Goal: Information Seeking & Learning: Learn about a topic

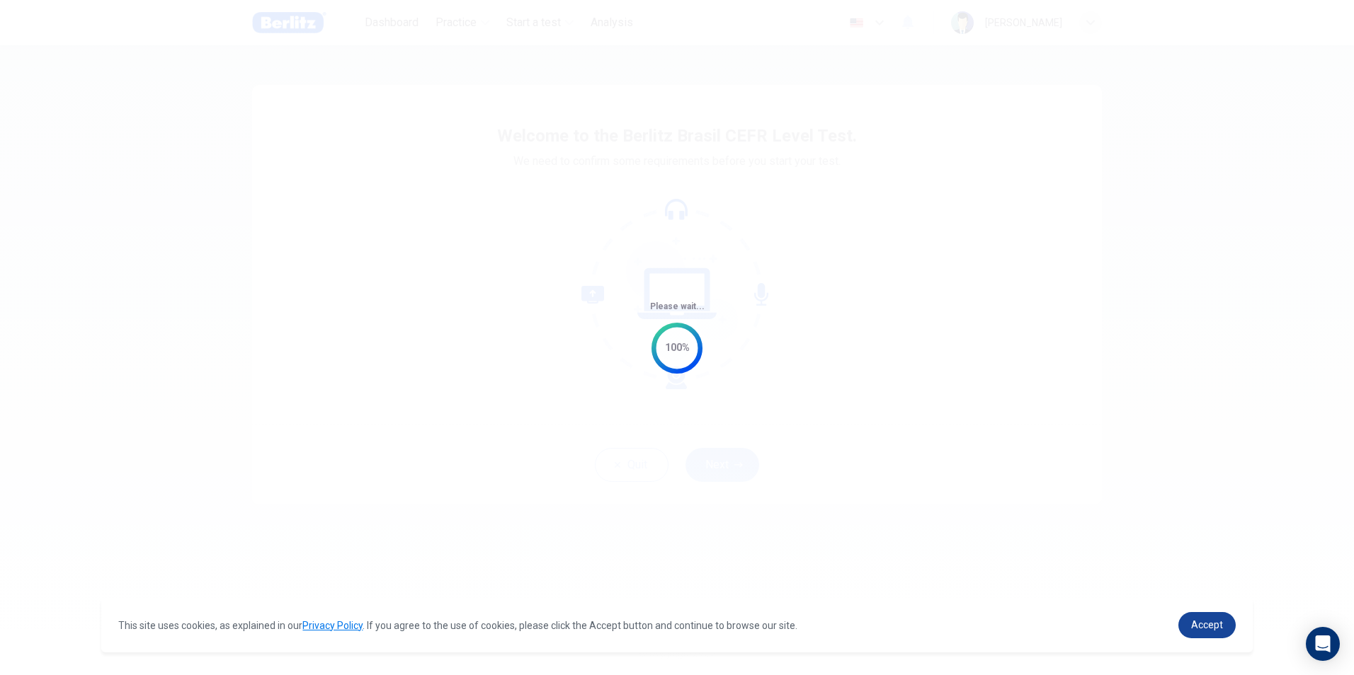
click at [1193, 615] on link "Accept" at bounding box center [1206, 625] width 57 height 26
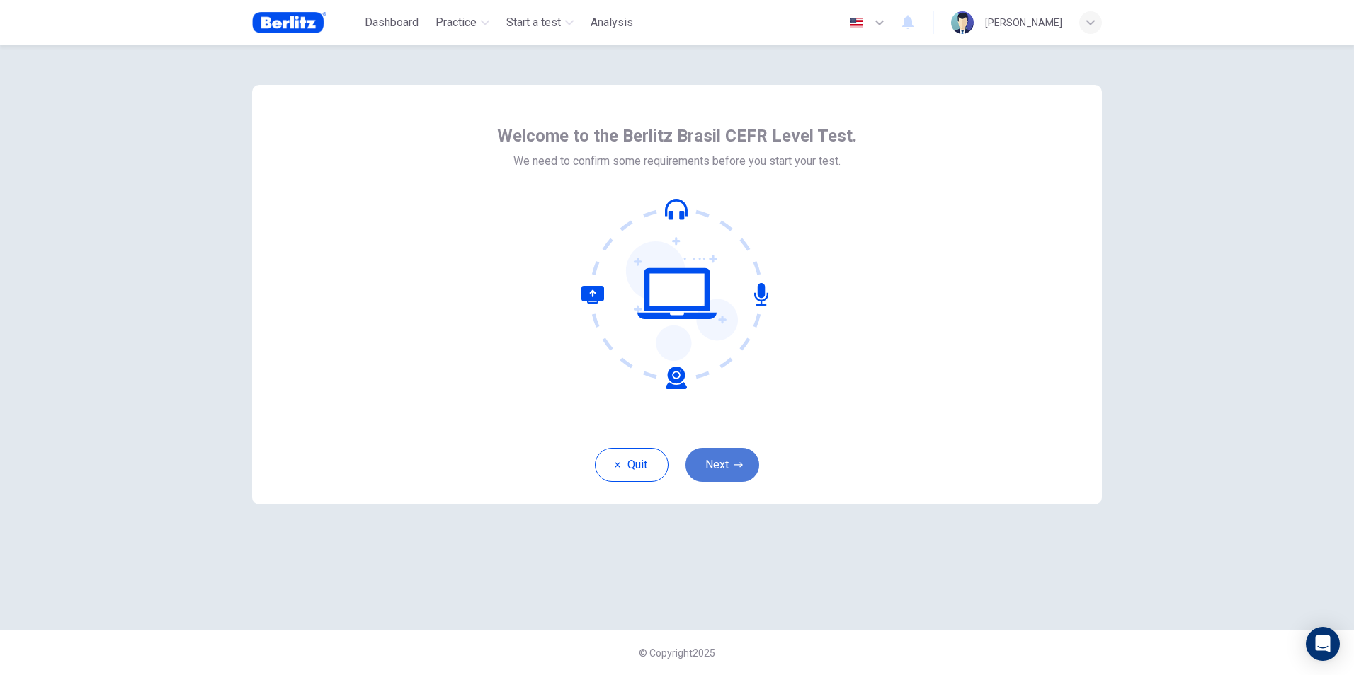
click at [718, 469] on button "Next" at bounding box center [722, 465] width 74 height 34
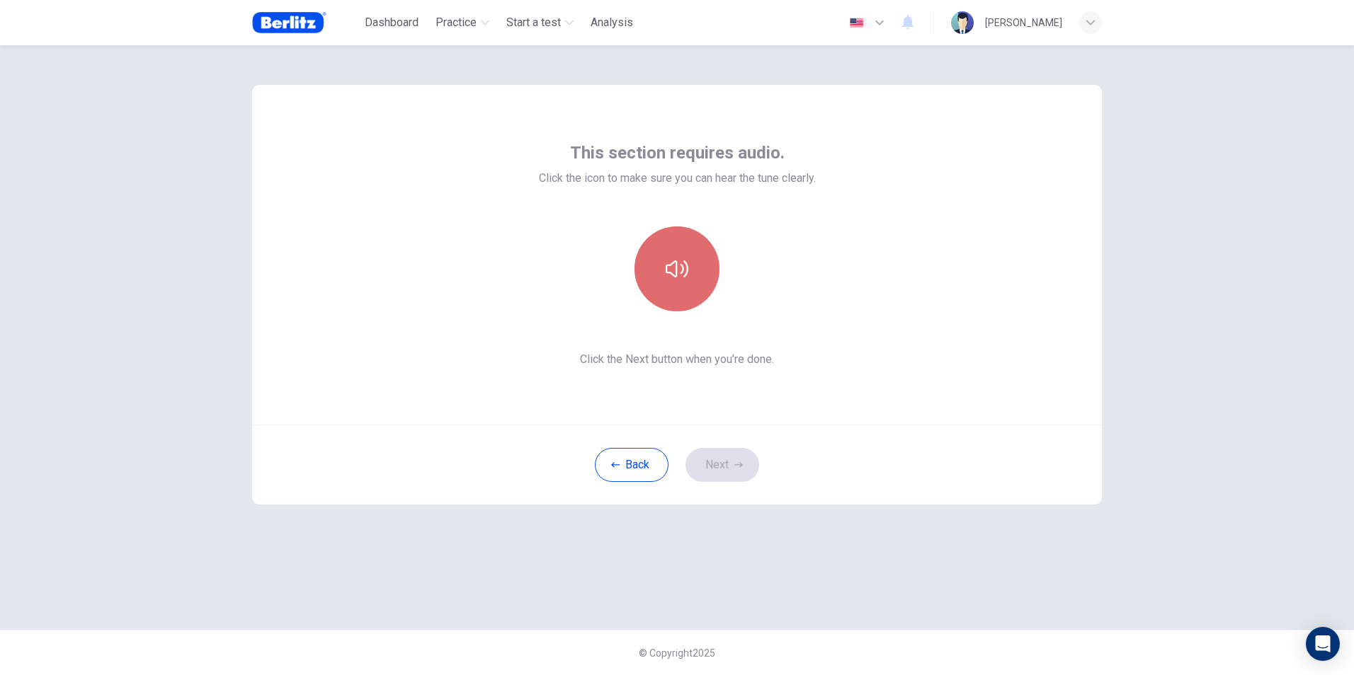
click at [681, 273] on icon "button" at bounding box center [677, 269] width 23 height 17
click at [720, 465] on button "Next" at bounding box center [722, 465] width 74 height 34
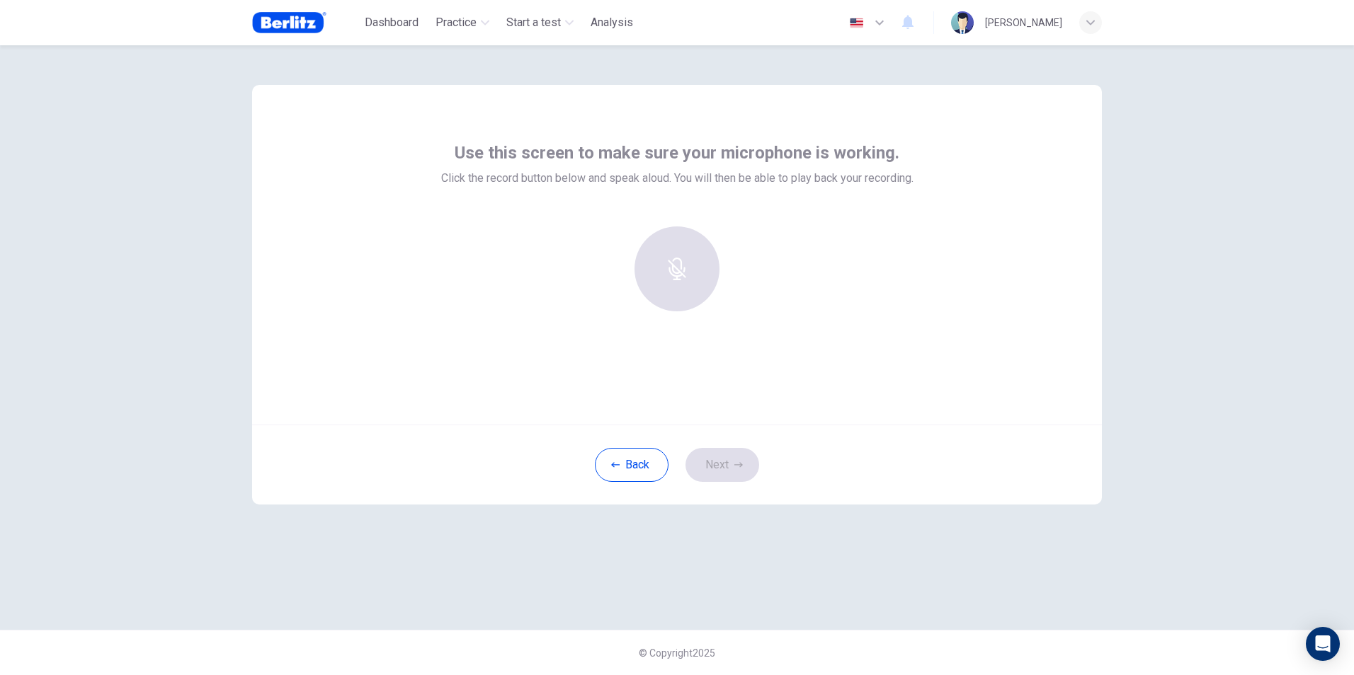
click at [691, 279] on div at bounding box center [676, 269] width 153 height 85
click at [672, 278] on h6 "Record" at bounding box center [677, 281] width 32 height 17
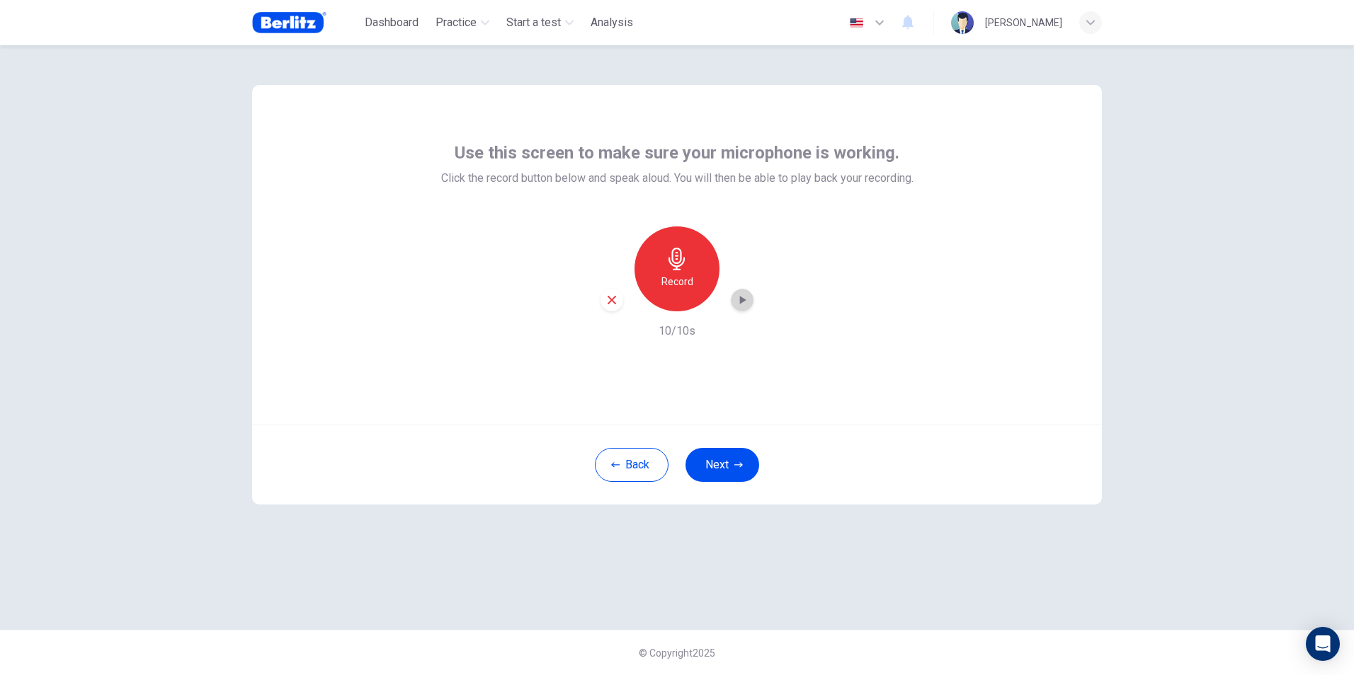
click at [743, 302] on icon "button" at bounding box center [742, 300] width 14 height 14
click at [731, 469] on button "Next" at bounding box center [722, 465] width 74 height 34
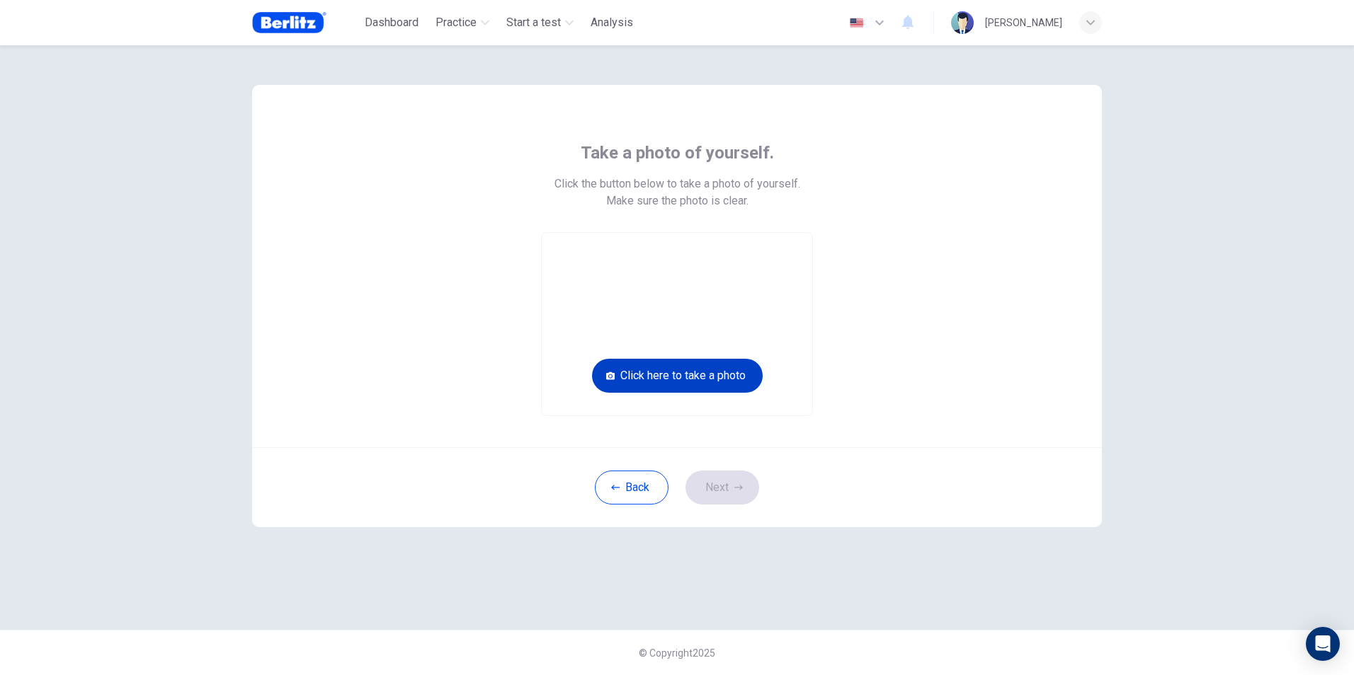
click at [682, 369] on button "Click here to take a photo" at bounding box center [677, 376] width 171 height 34
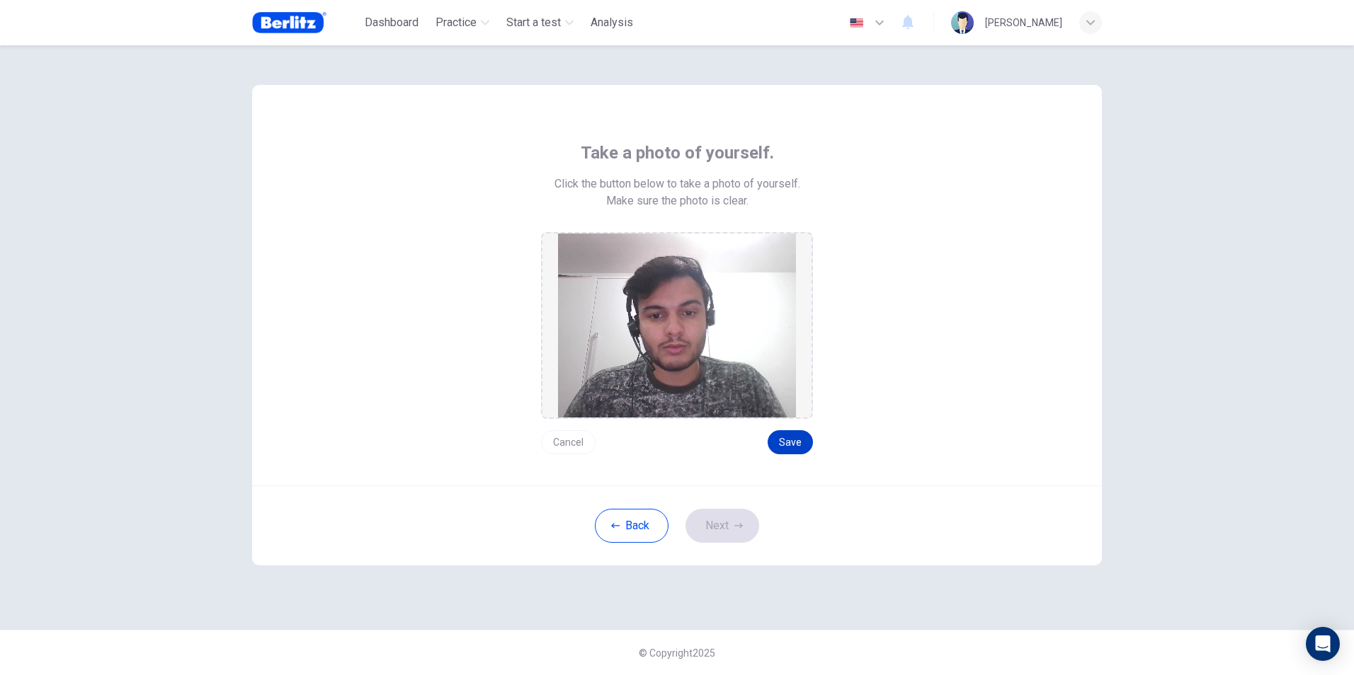
click at [797, 444] on button "Save" at bounding box center [789, 442] width 45 height 24
click at [721, 532] on button "Next" at bounding box center [722, 526] width 74 height 34
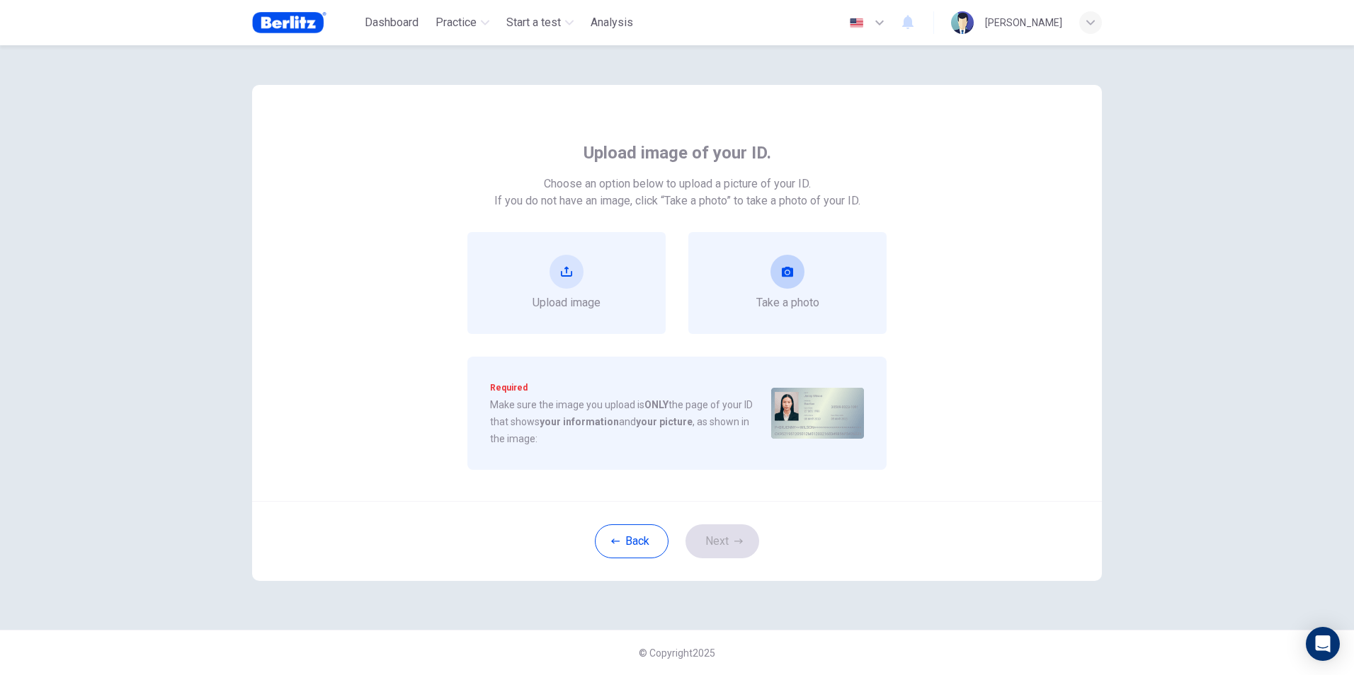
click at [799, 267] on button "take photo" at bounding box center [787, 272] width 34 height 34
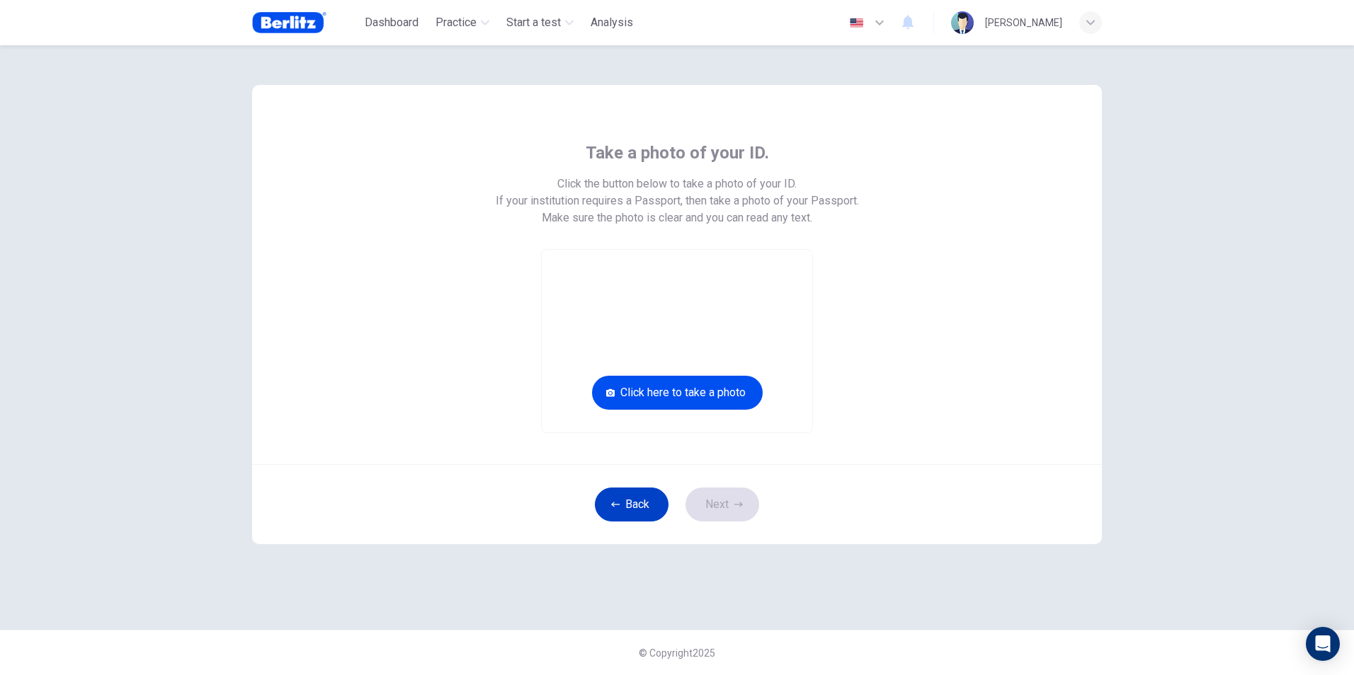
click at [626, 517] on button "Back" at bounding box center [632, 505] width 74 height 34
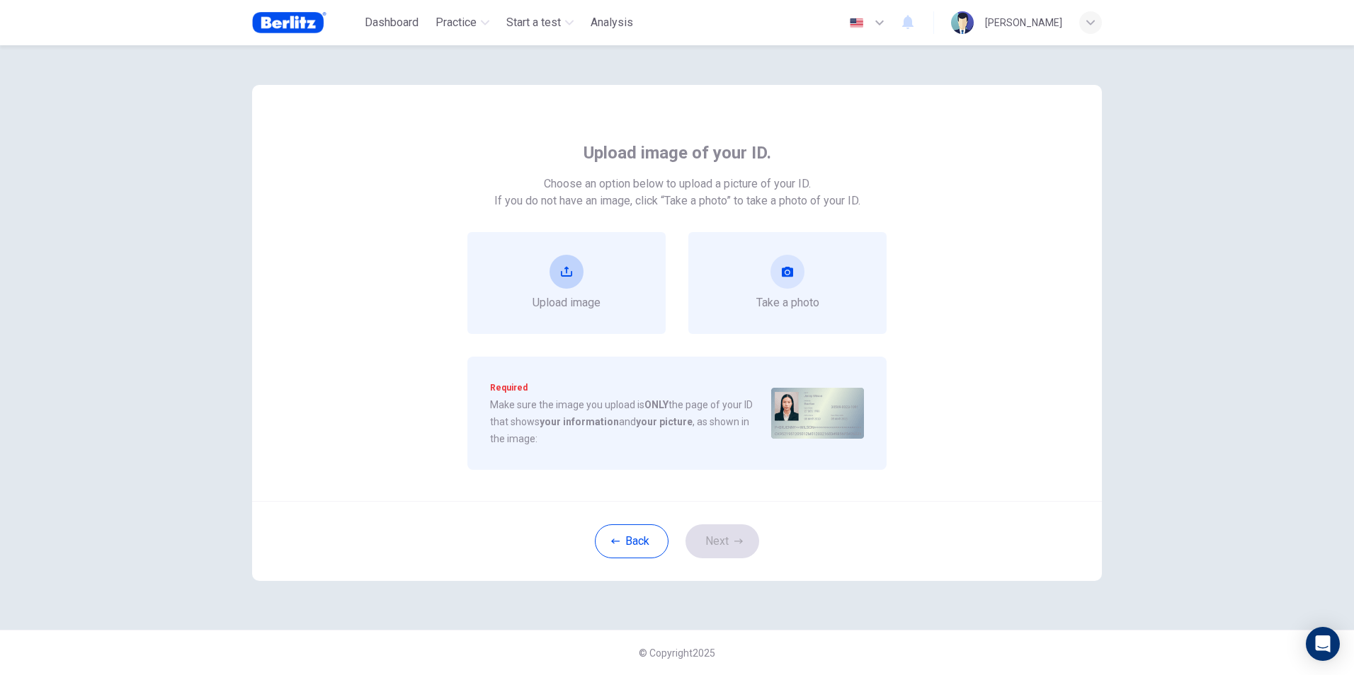
click at [612, 282] on div "Upload image" at bounding box center [566, 283] width 198 height 102
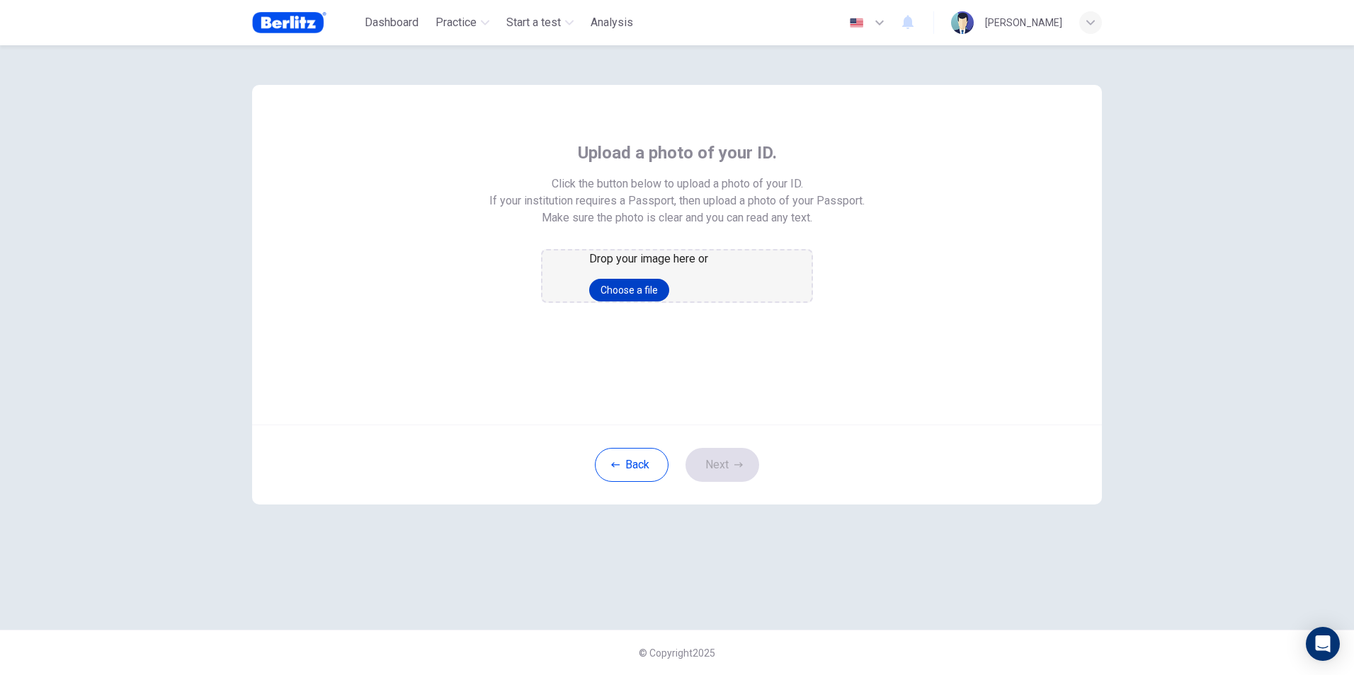
click at [669, 302] on button "Choose a file" at bounding box center [629, 290] width 80 height 23
click at [667, 302] on button "Choose a file" at bounding box center [629, 290] width 80 height 23
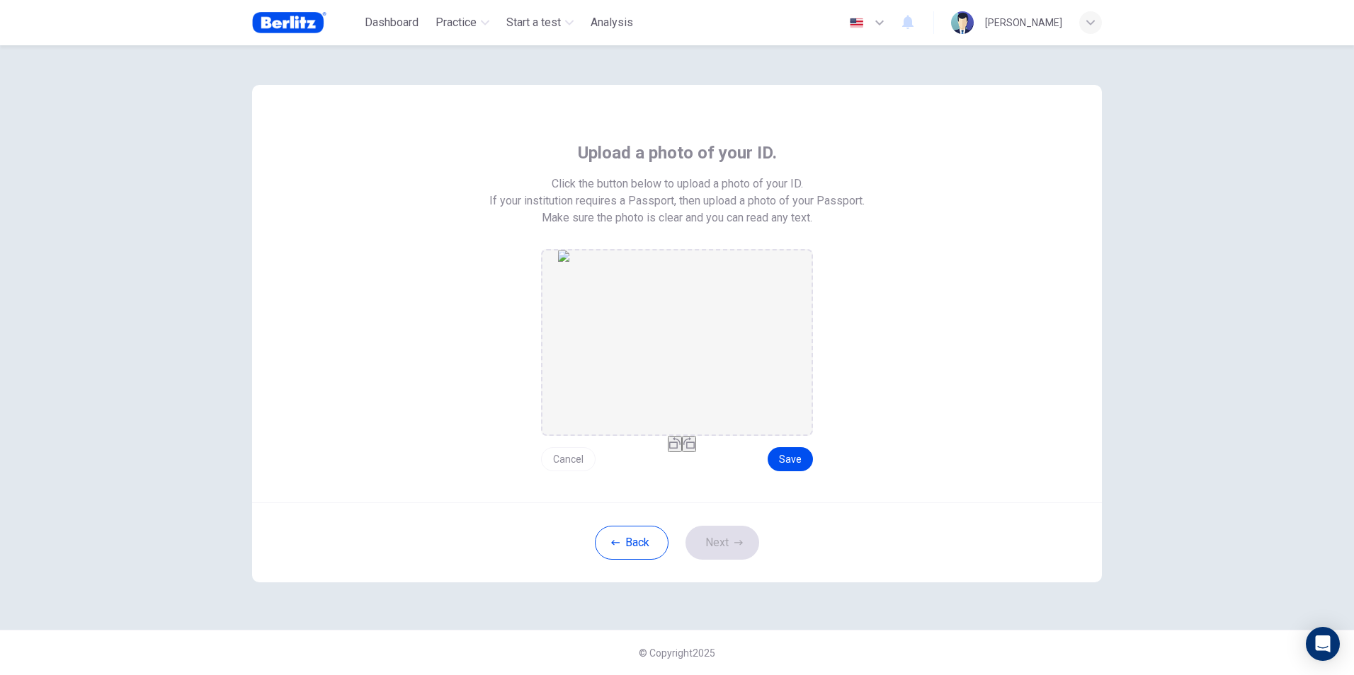
click at [668, 452] on button "button" at bounding box center [675, 444] width 14 height 16
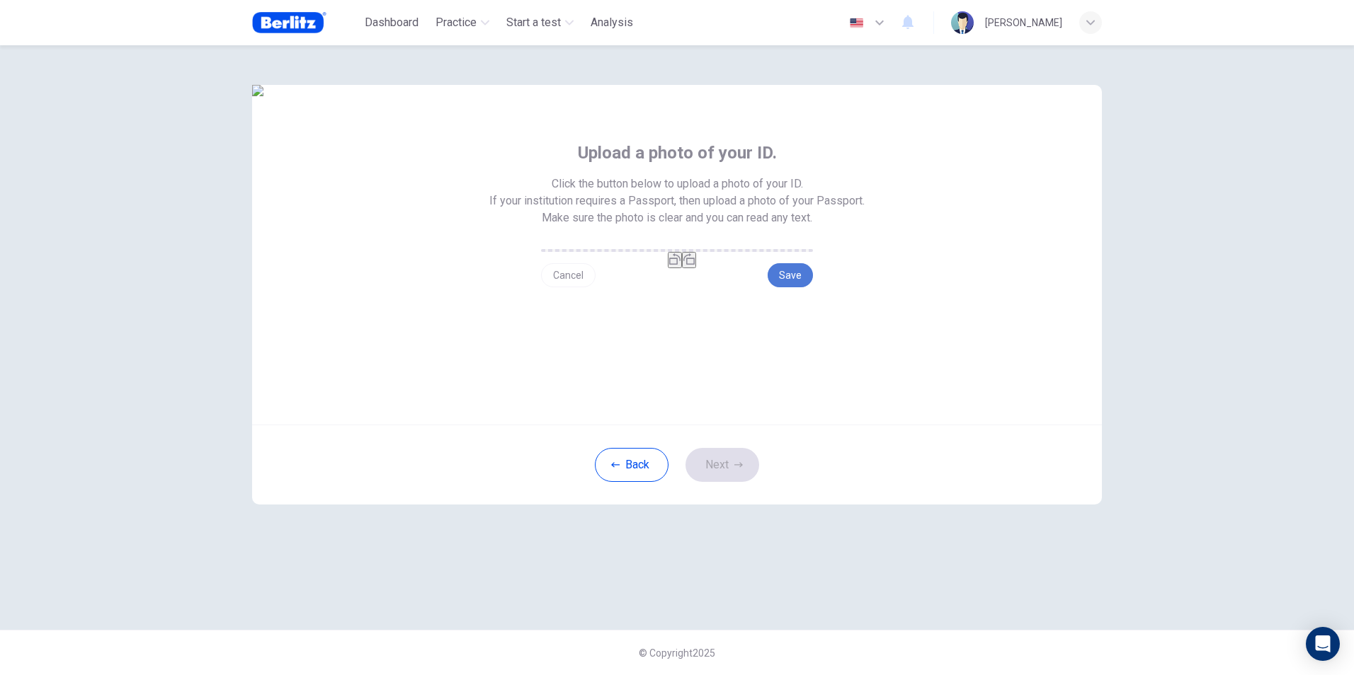
click at [786, 287] on button "Save" at bounding box center [789, 275] width 45 height 24
click at [713, 482] on button "Next" at bounding box center [722, 465] width 74 height 34
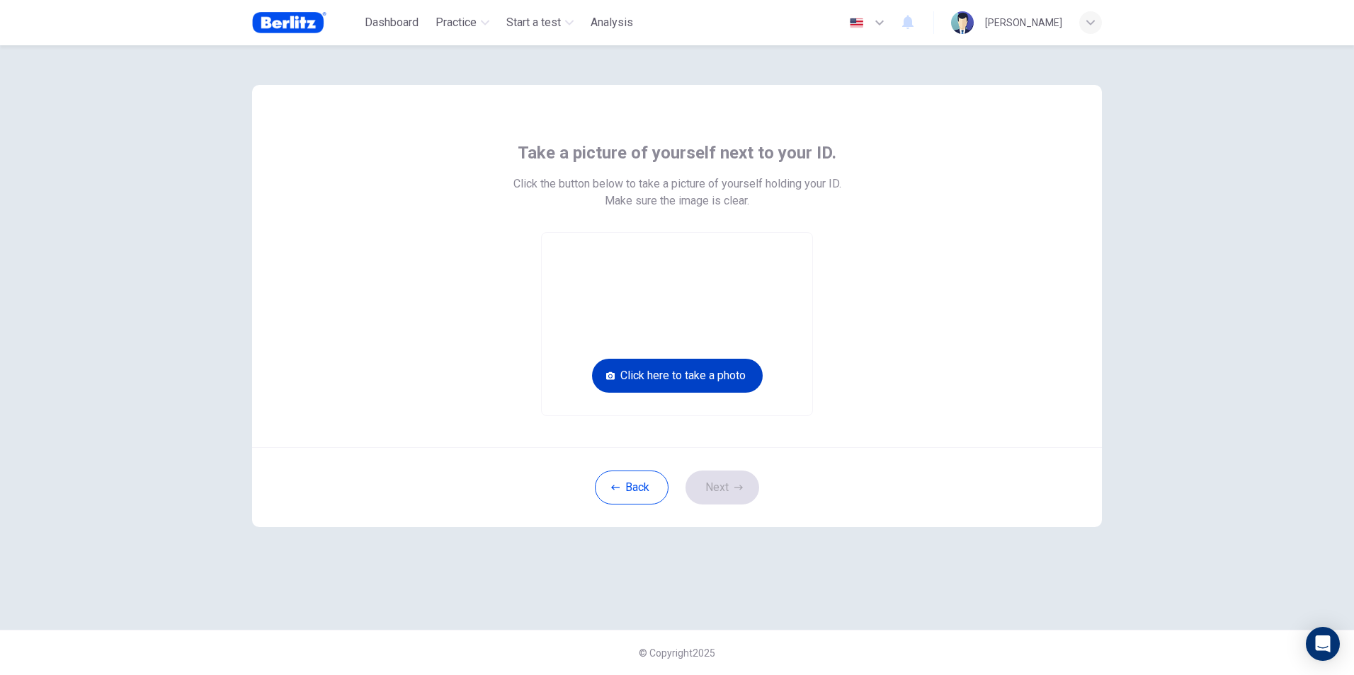
click at [733, 369] on button "Click here to take a photo" at bounding box center [677, 376] width 171 height 34
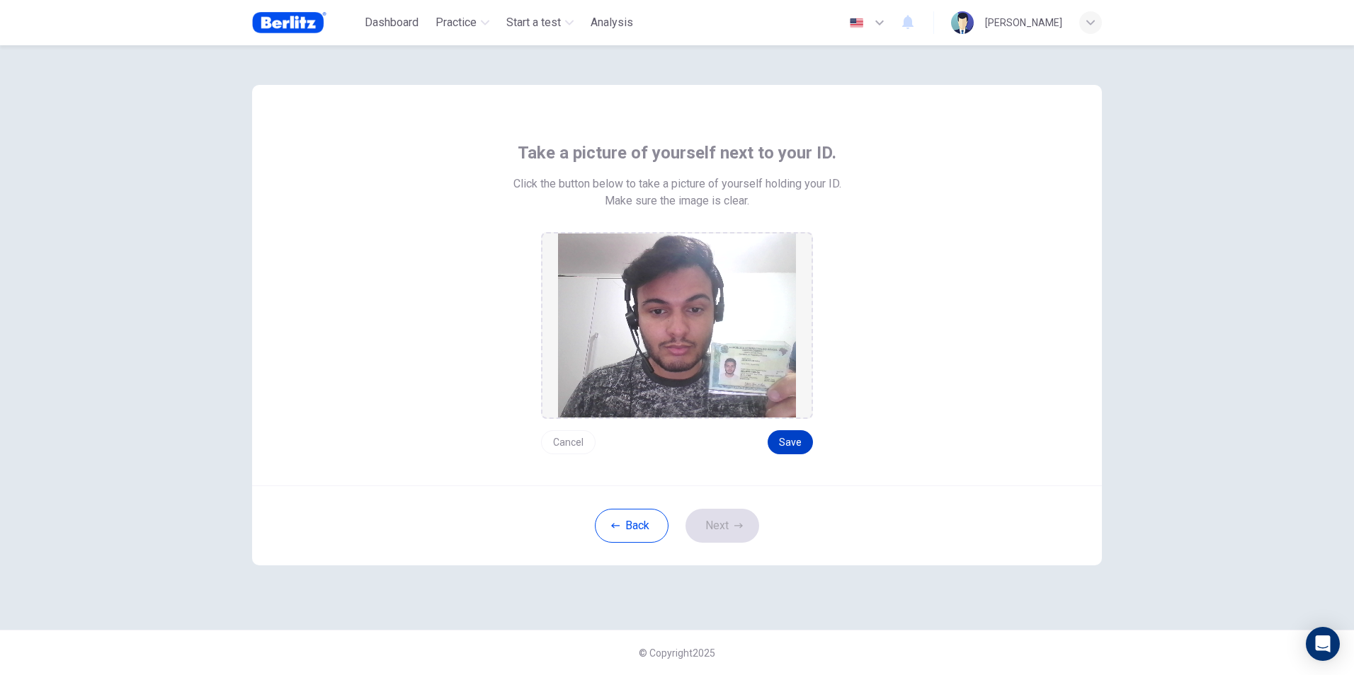
click at [787, 446] on button "Save" at bounding box center [789, 442] width 45 height 24
click at [779, 445] on button "Save" at bounding box center [789, 442] width 45 height 24
click at [792, 444] on button "Save" at bounding box center [789, 442] width 45 height 24
click at [734, 526] on icon "button" at bounding box center [738, 525] width 8 height 5
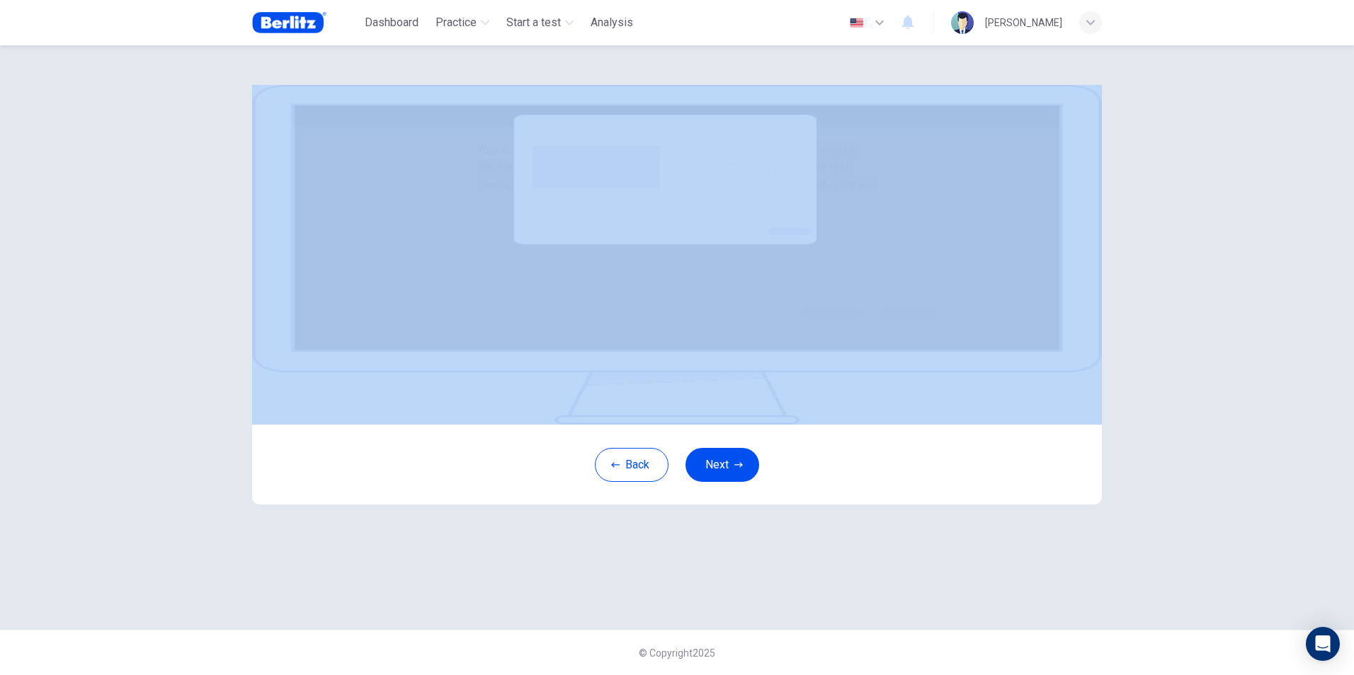
drag, startPoint x: 425, startPoint y: 161, endPoint x: 571, endPoint y: 295, distance: 198.4
click at [571, 193] on div "Your screen will also be recorded. Click the Next button to select your screen.…" at bounding box center [676, 168] width 399 height 52
drag, startPoint x: 571, startPoint y: 295, endPoint x: 499, endPoint y: 228, distance: 98.7
click at [499, 190] on span "Click the Next button to select your screen. You must share your entire screen …" at bounding box center [676, 166] width 399 height 47
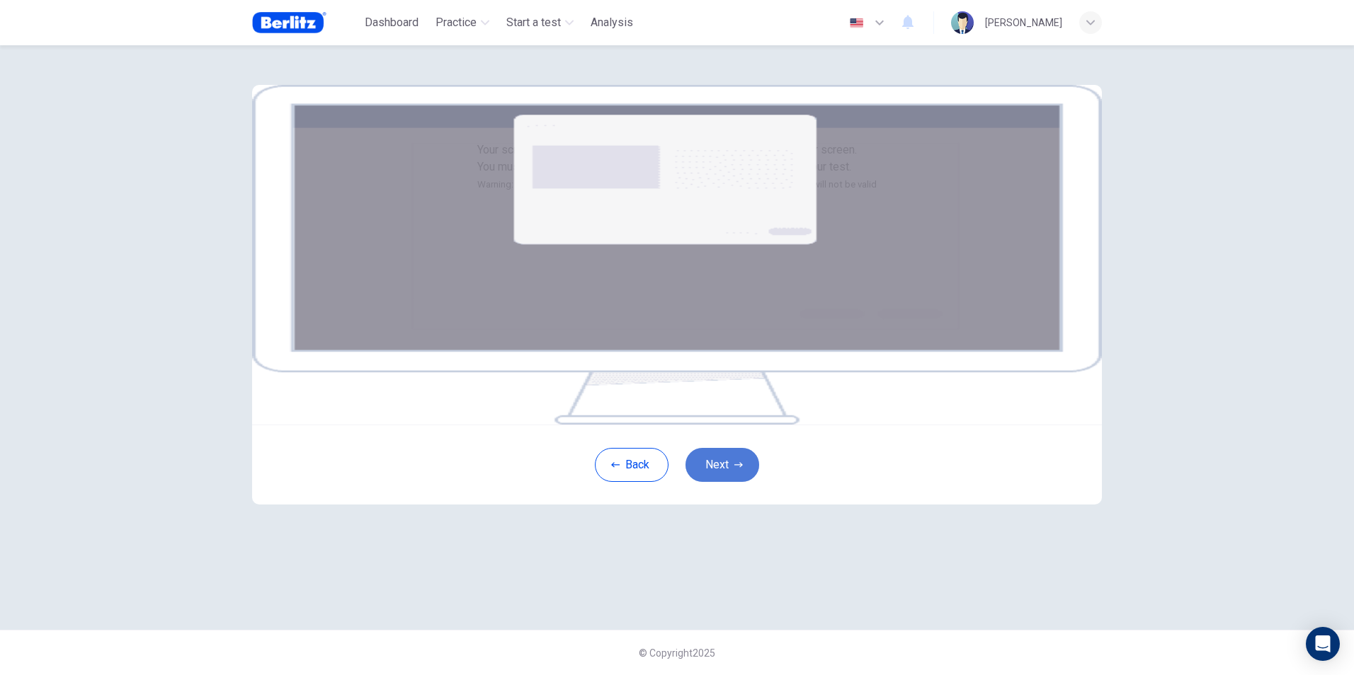
click at [708, 482] on button "Next" at bounding box center [722, 465] width 74 height 34
drag, startPoint x: 515, startPoint y: 246, endPoint x: 660, endPoint y: 256, distance: 144.8
click at [660, 190] on span "Click the Next button to select your screen. You must share your entire screen …" at bounding box center [676, 166] width 399 height 47
click at [641, 190] on span "Click the Next button to select your screen. You must share your entire screen …" at bounding box center [676, 166] width 399 height 47
drag, startPoint x: 499, startPoint y: 224, endPoint x: 599, endPoint y: 227, distance: 99.8
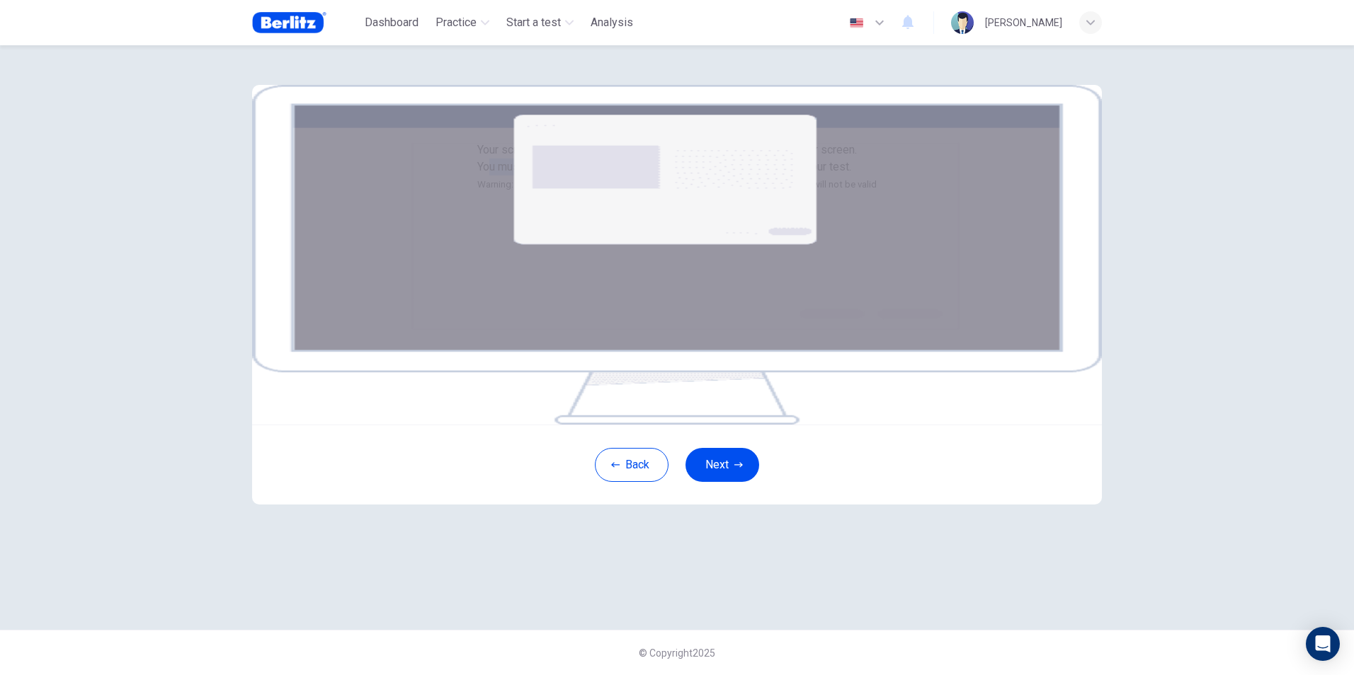
click at [599, 190] on span "Click the Next button to select your screen. You must share your entire screen …" at bounding box center [676, 166] width 399 height 47
click at [736, 505] on div "Back Next" at bounding box center [677, 465] width 850 height 80
click at [727, 482] on button "Next" at bounding box center [722, 465] width 74 height 34
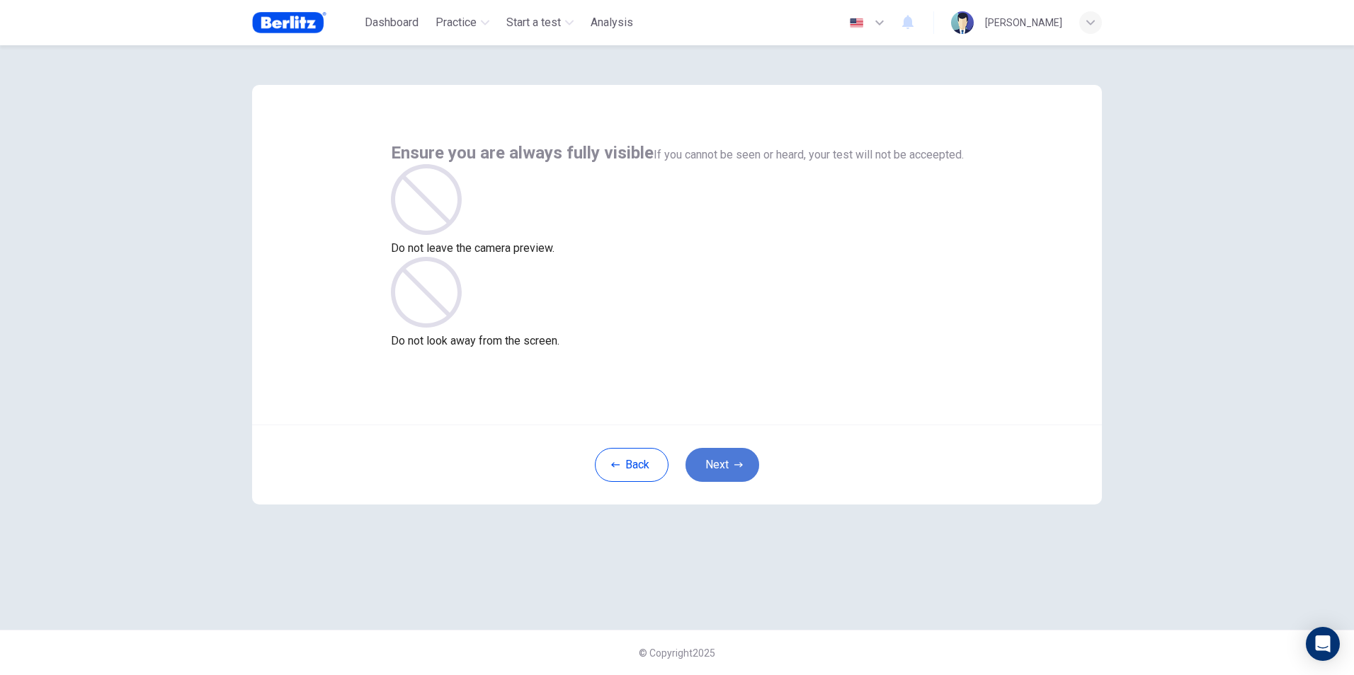
click at [721, 468] on button "Next" at bounding box center [722, 465] width 74 height 34
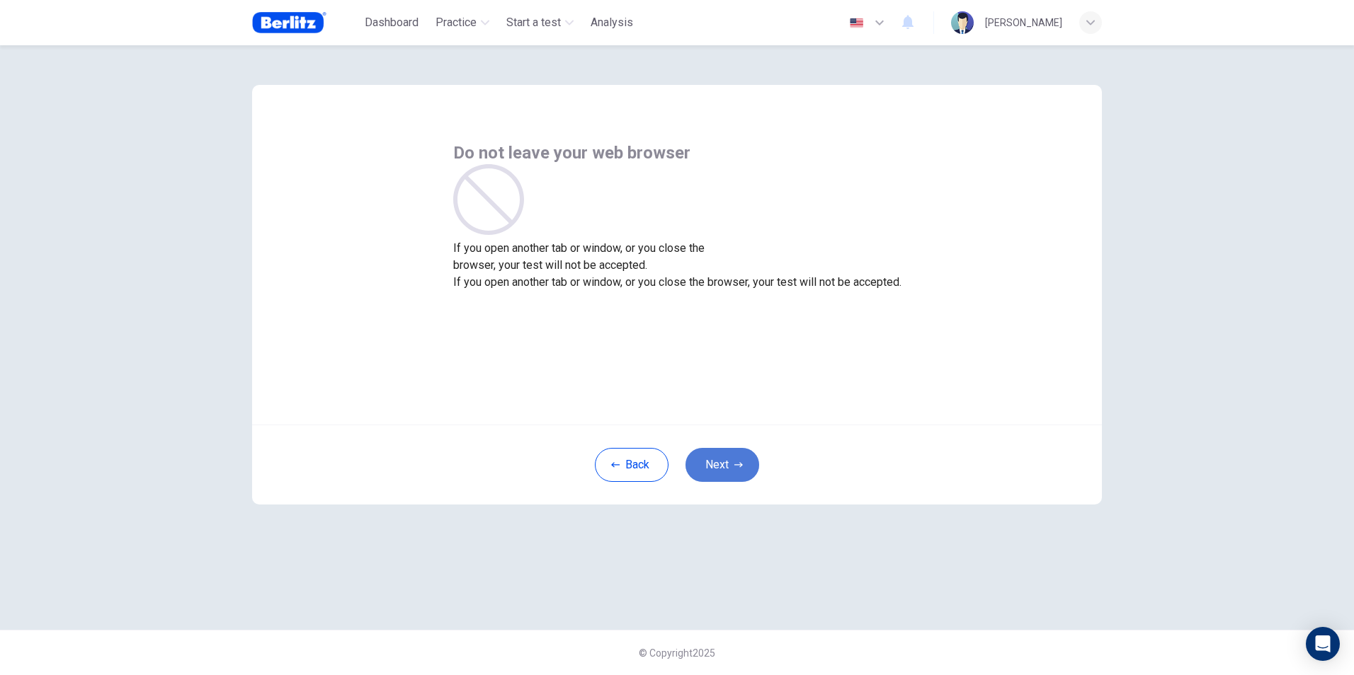
click at [721, 468] on button "Next" at bounding box center [722, 465] width 74 height 34
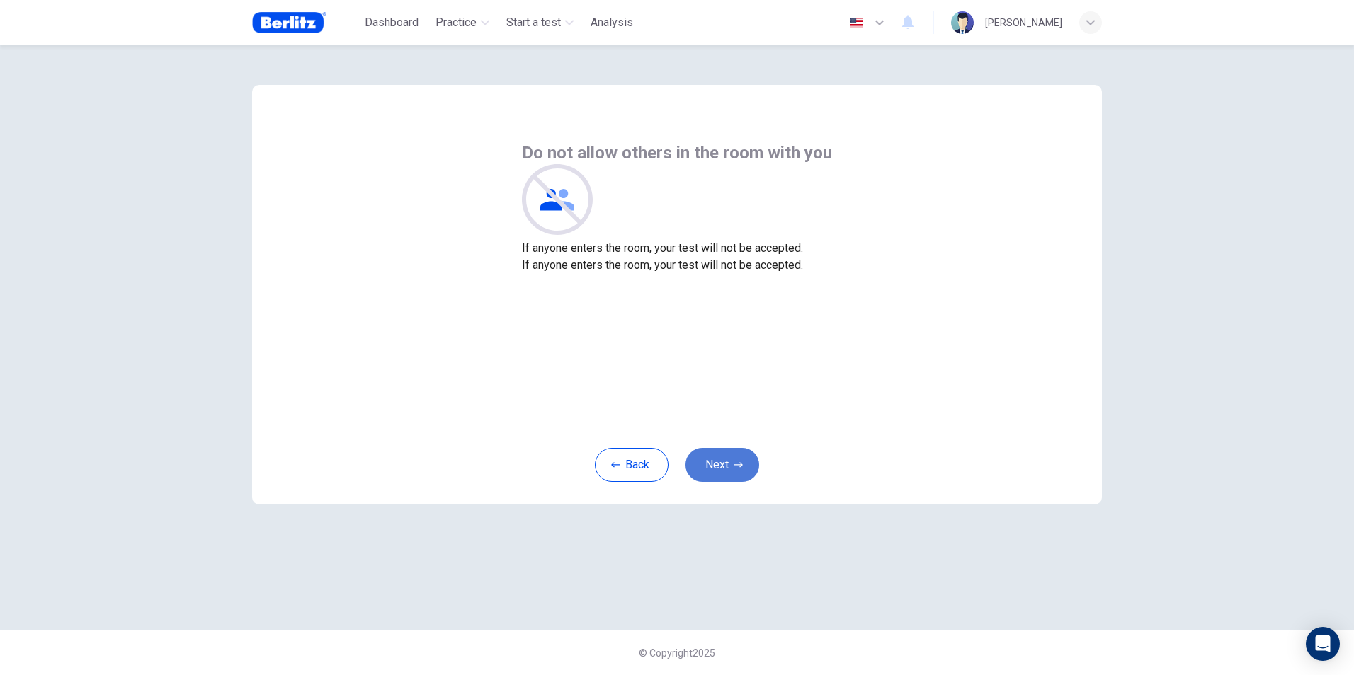
click at [721, 467] on button "Next" at bounding box center [722, 465] width 74 height 34
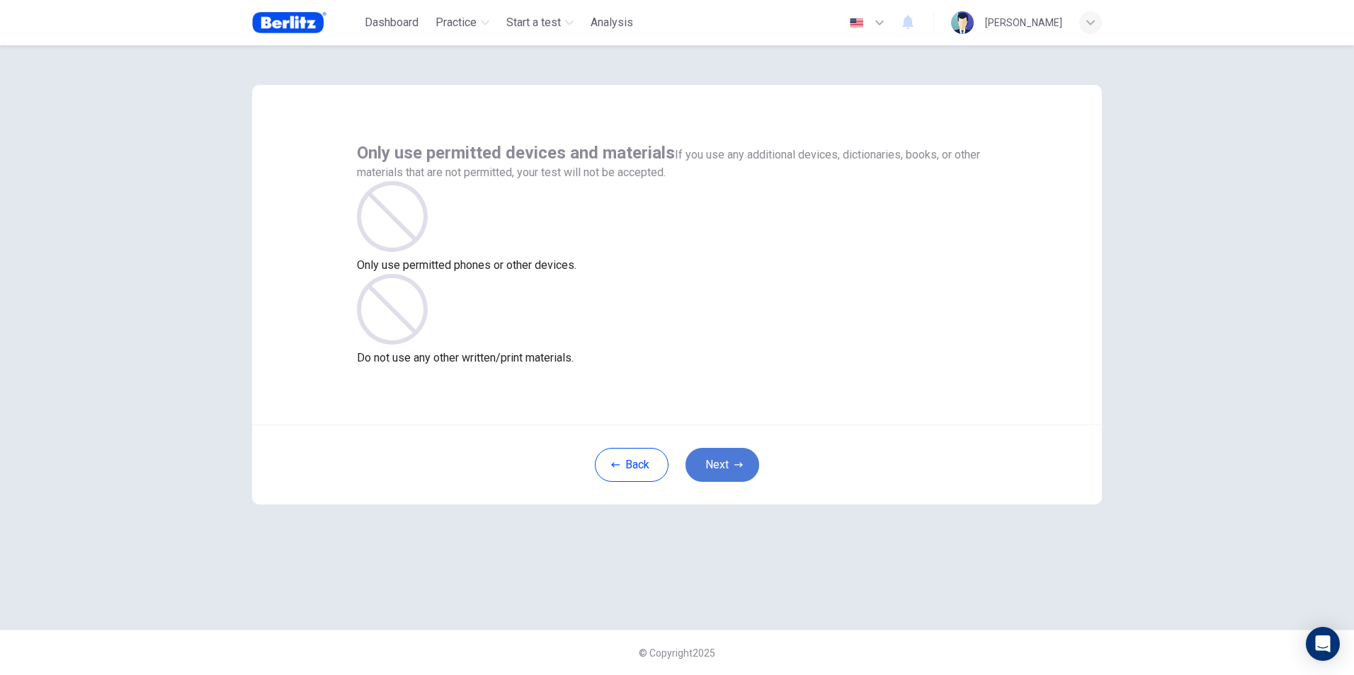
click at [721, 466] on button "Next" at bounding box center [722, 465] width 74 height 34
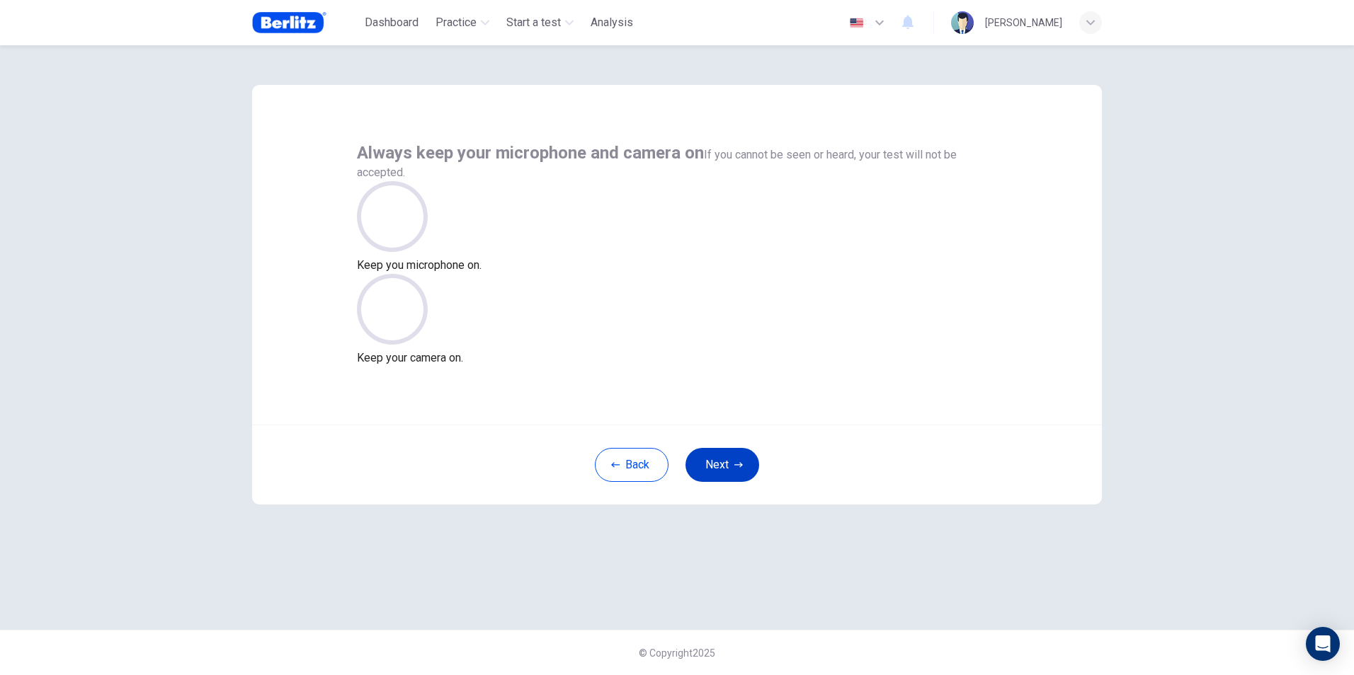
click at [705, 457] on button "Next" at bounding box center [722, 465] width 74 height 34
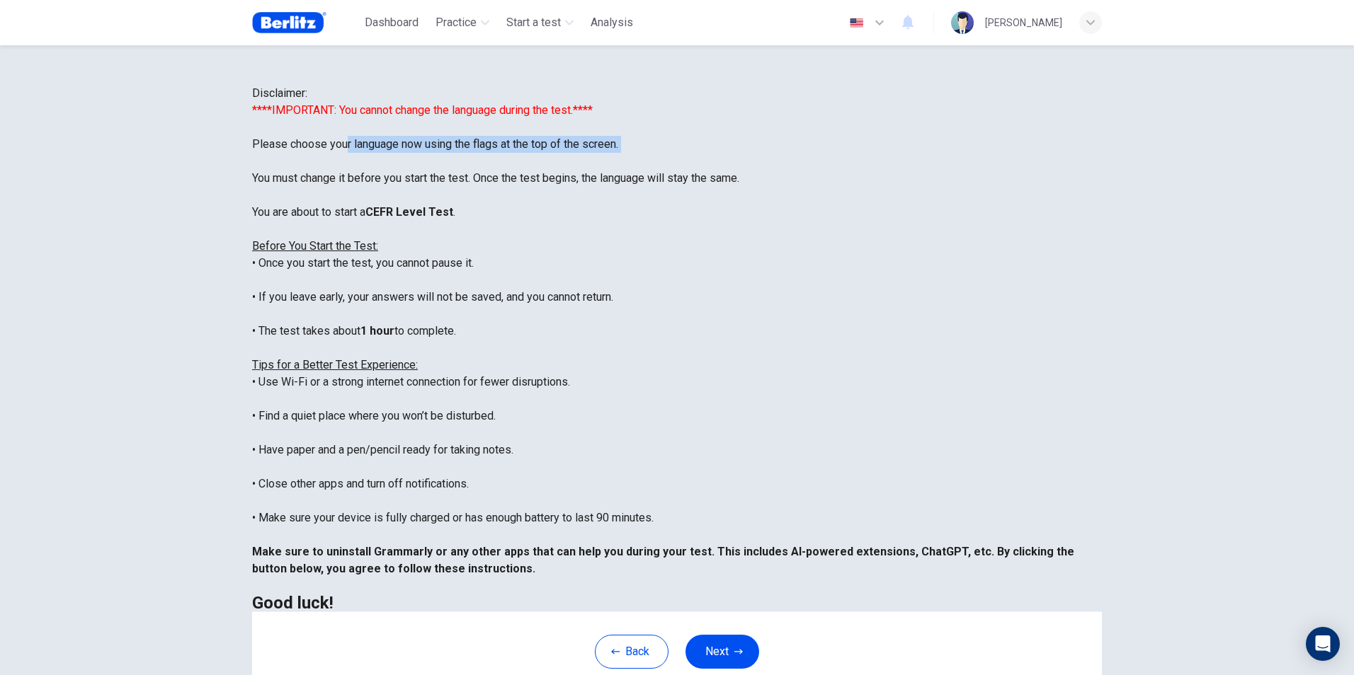
drag, startPoint x: 464, startPoint y: 243, endPoint x: 589, endPoint y: 251, distance: 124.9
click at [589, 251] on div "****IMPORTANT: You cannot change the language during the test.**** Please choos…" at bounding box center [677, 357] width 850 height 510
drag, startPoint x: 589, startPoint y: 251, endPoint x: 602, endPoint y: 280, distance: 32.0
click at [602, 280] on div "****IMPORTANT: You cannot change the language during the test.**** Please choos…" at bounding box center [677, 357] width 850 height 510
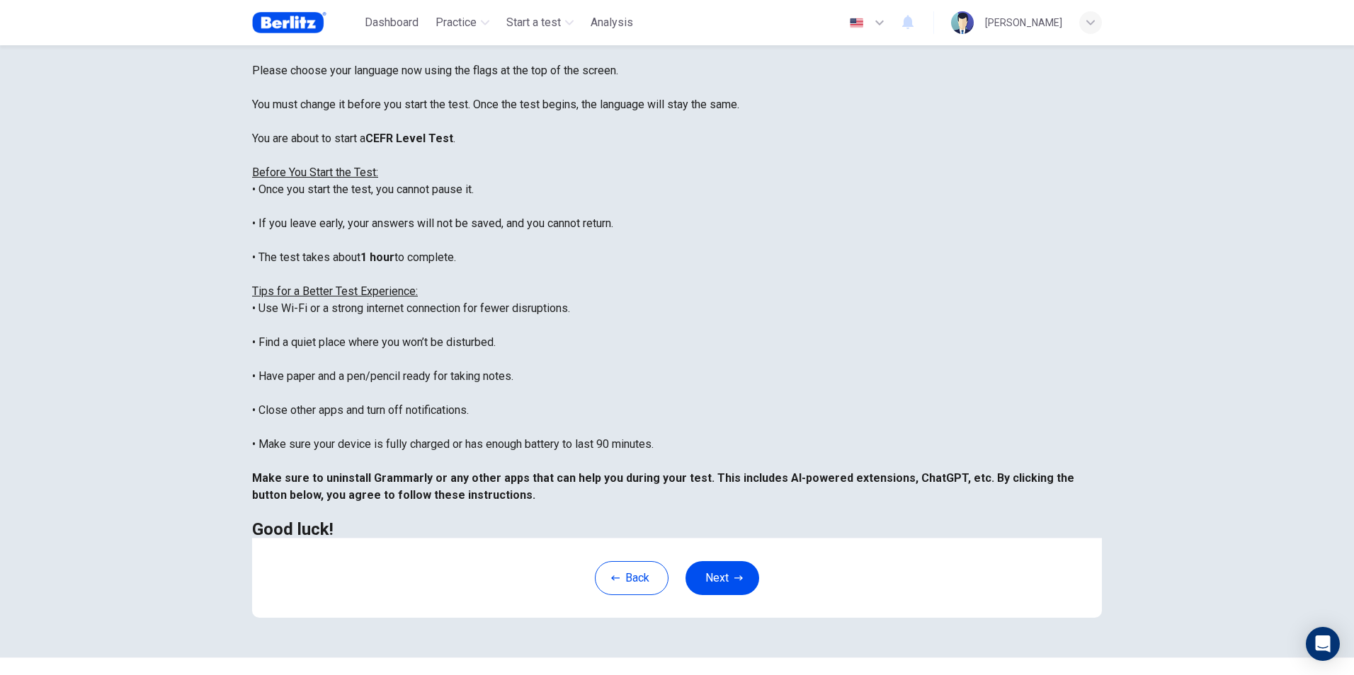
scroll to position [112, 0]
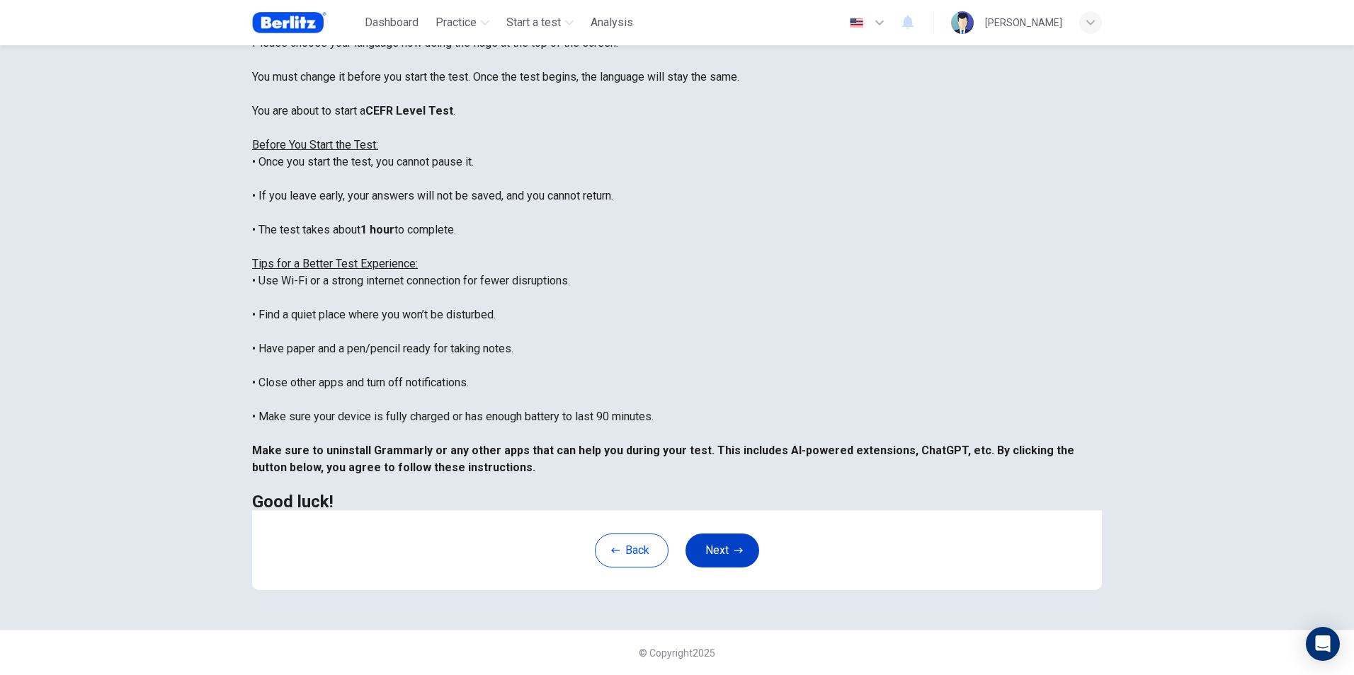
click at [714, 543] on button "Next" at bounding box center [722, 551] width 74 height 34
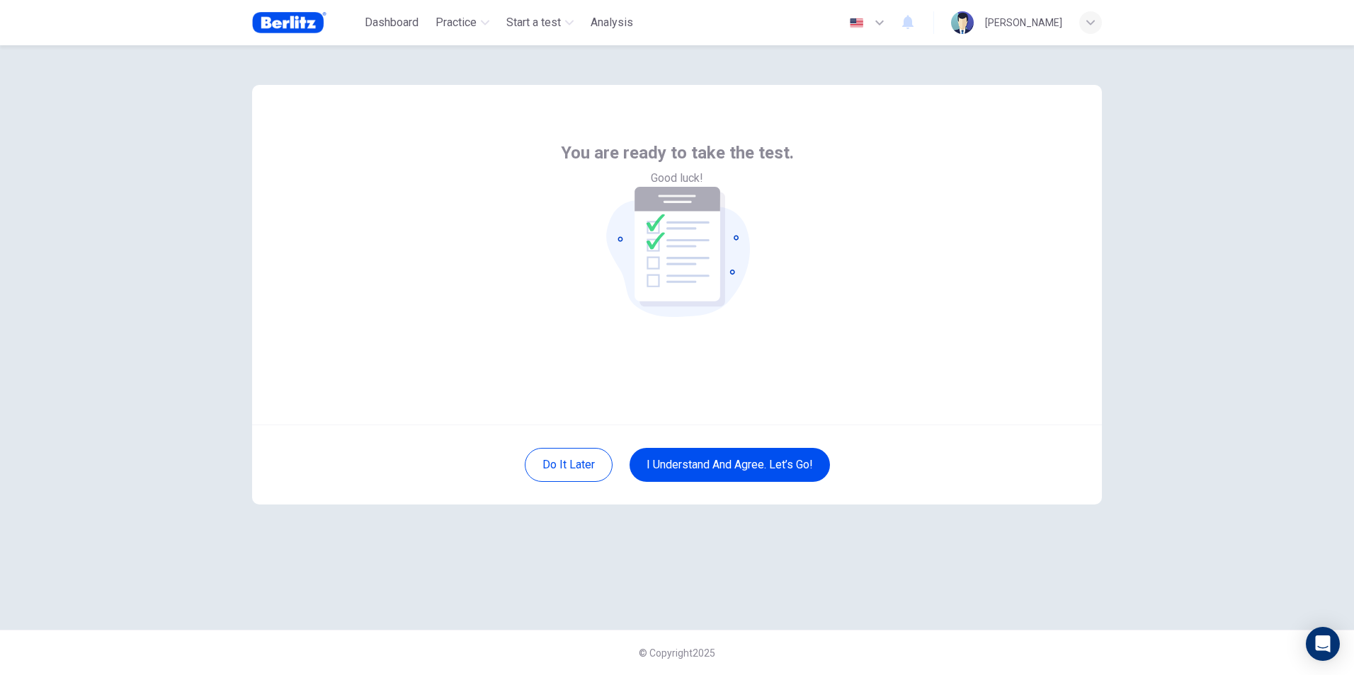
scroll to position [0, 0]
click at [707, 462] on button "I understand and agree. Let’s go!" at bounding box center [729, 465] width 200 height 34
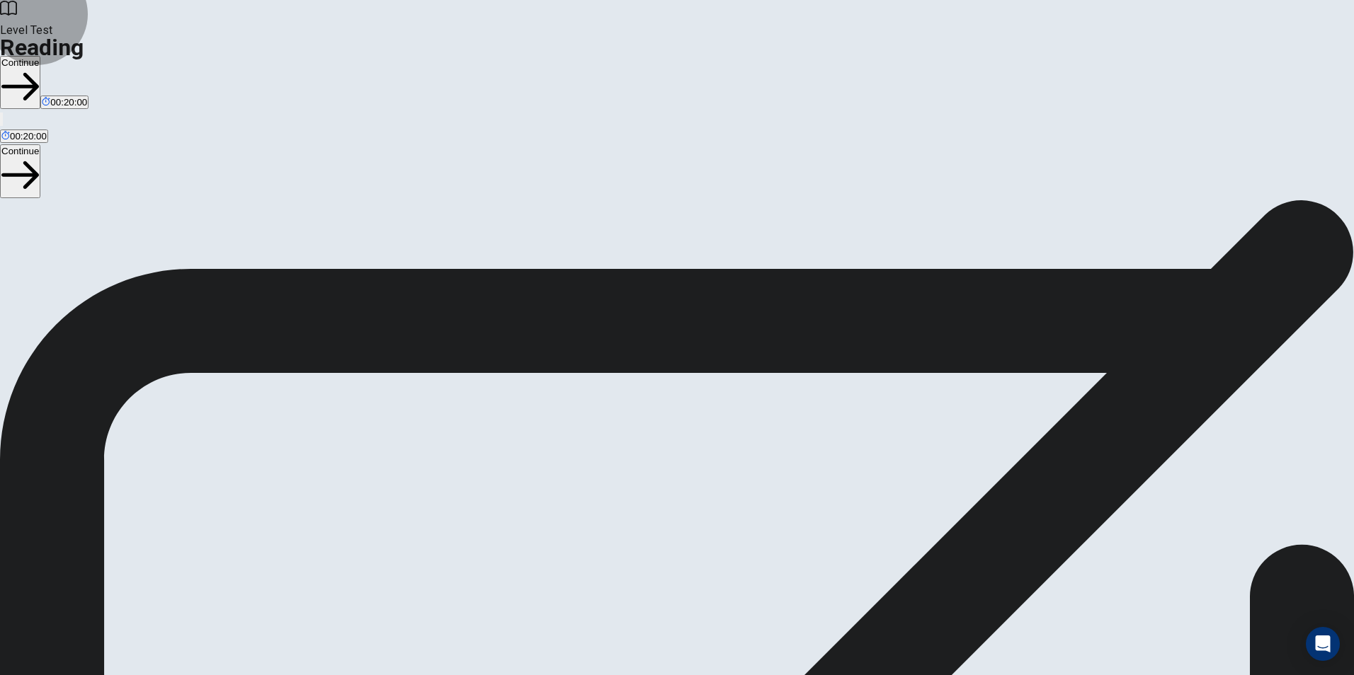
click at [40, 56] on button "Continue" at bounding box center [20, 82] width 40 height 53
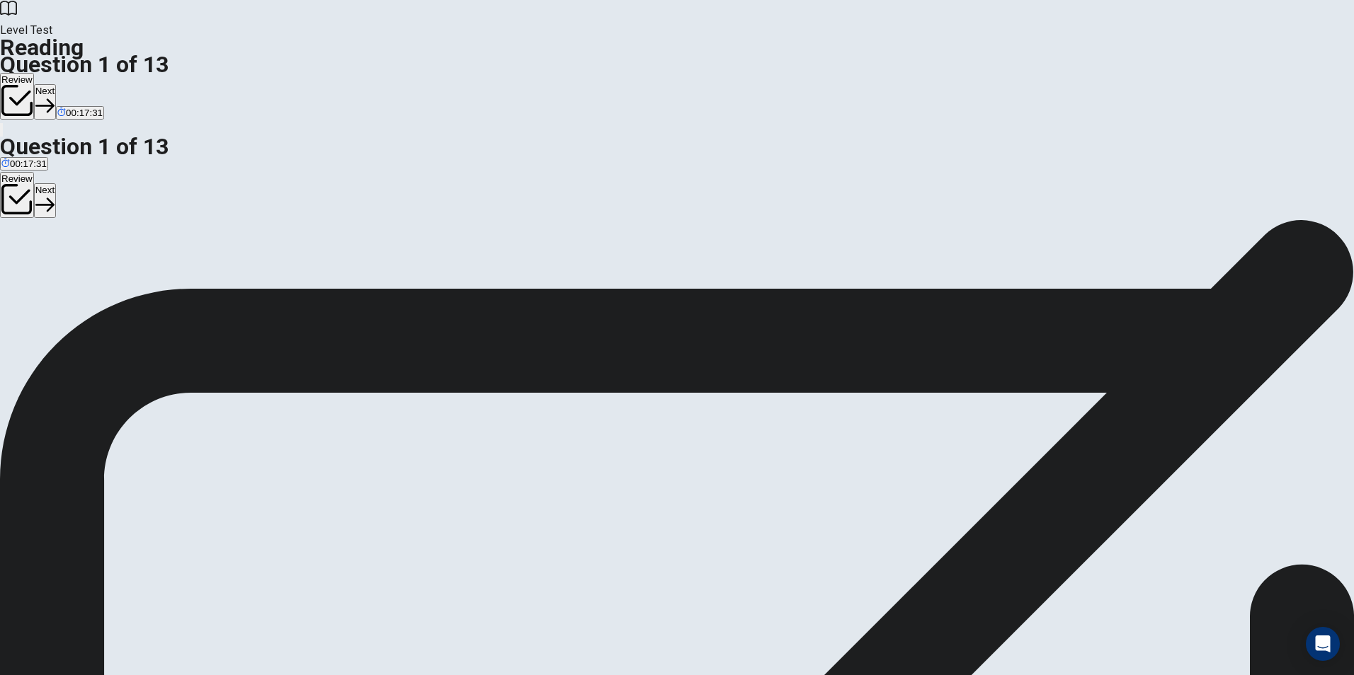
click at [33, 85] on icon "button" at bounding box center [16, 100] width 31 height 31
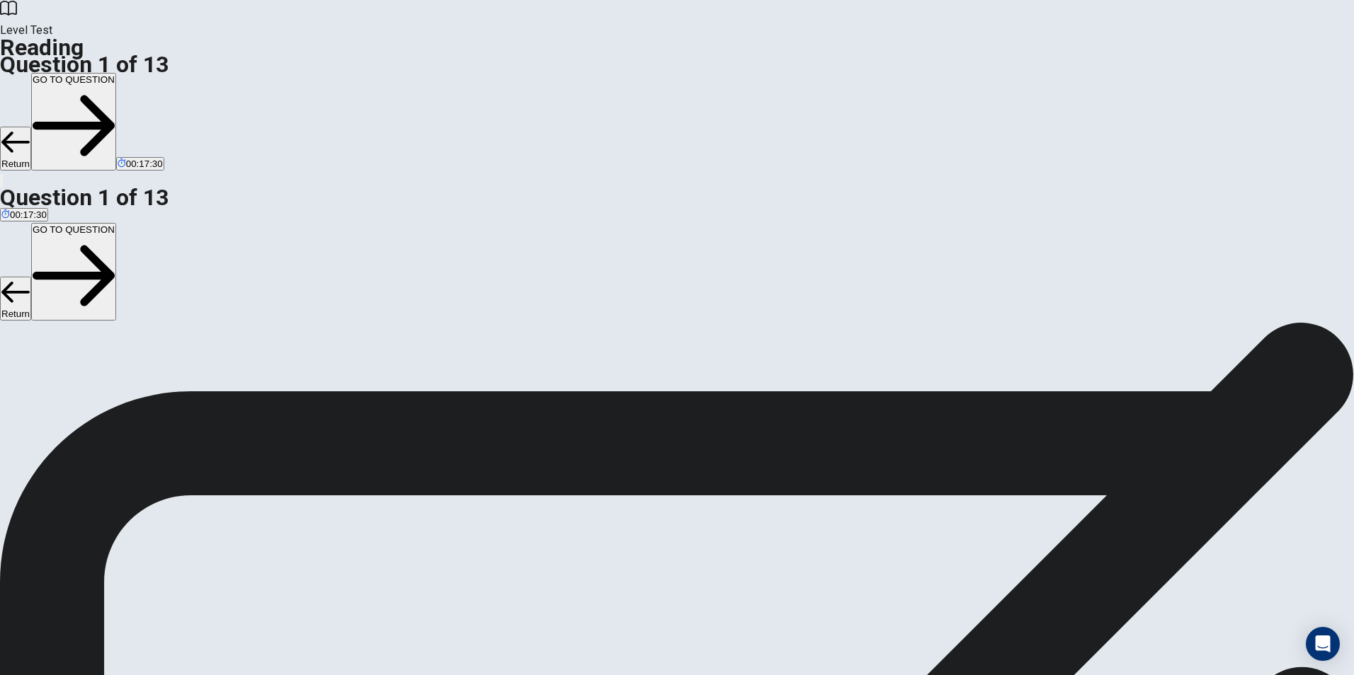
scroll to position [40, 0]
click at [31, 127] on button "Return" at bounding box center [15, 149] width 31 height 44
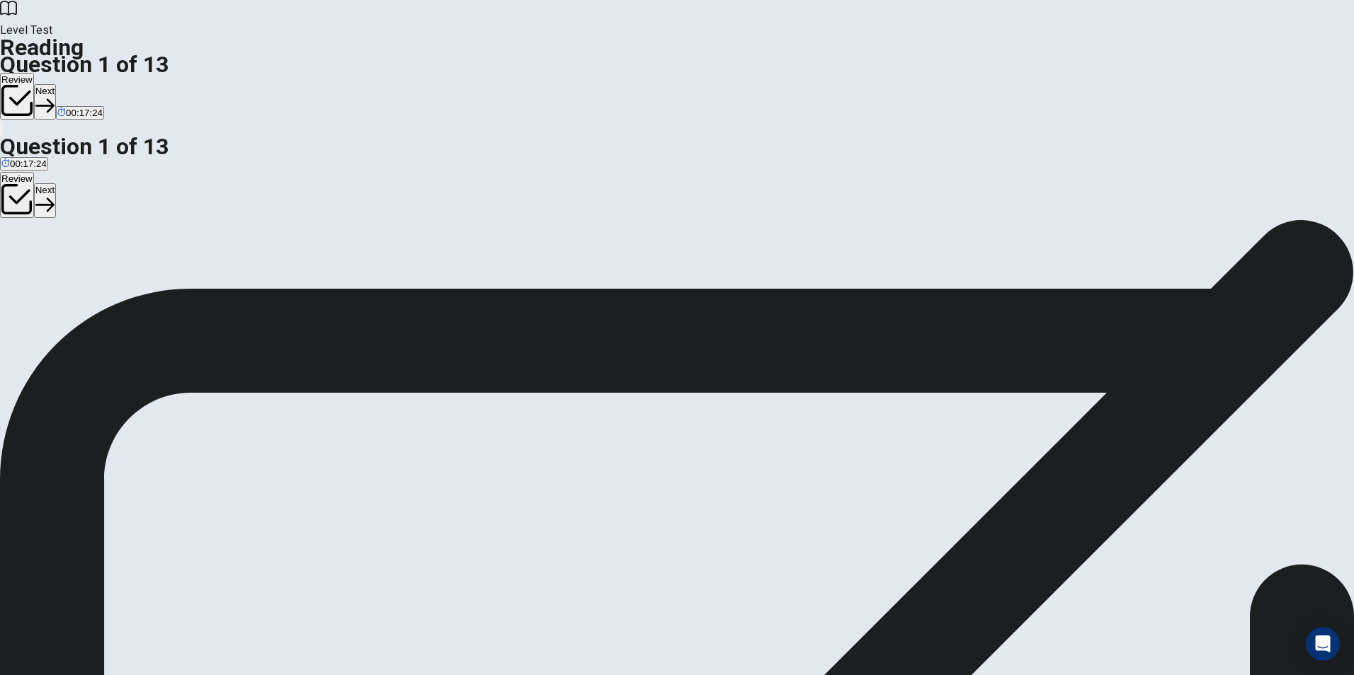
scroll to position [0, 0]
click at [56, 84] on button "Next" at bounding box center [45, 101] width 22 height 35
click at [79, 84] on button "Next" at bounding box center [68, 101] width 22 height 35
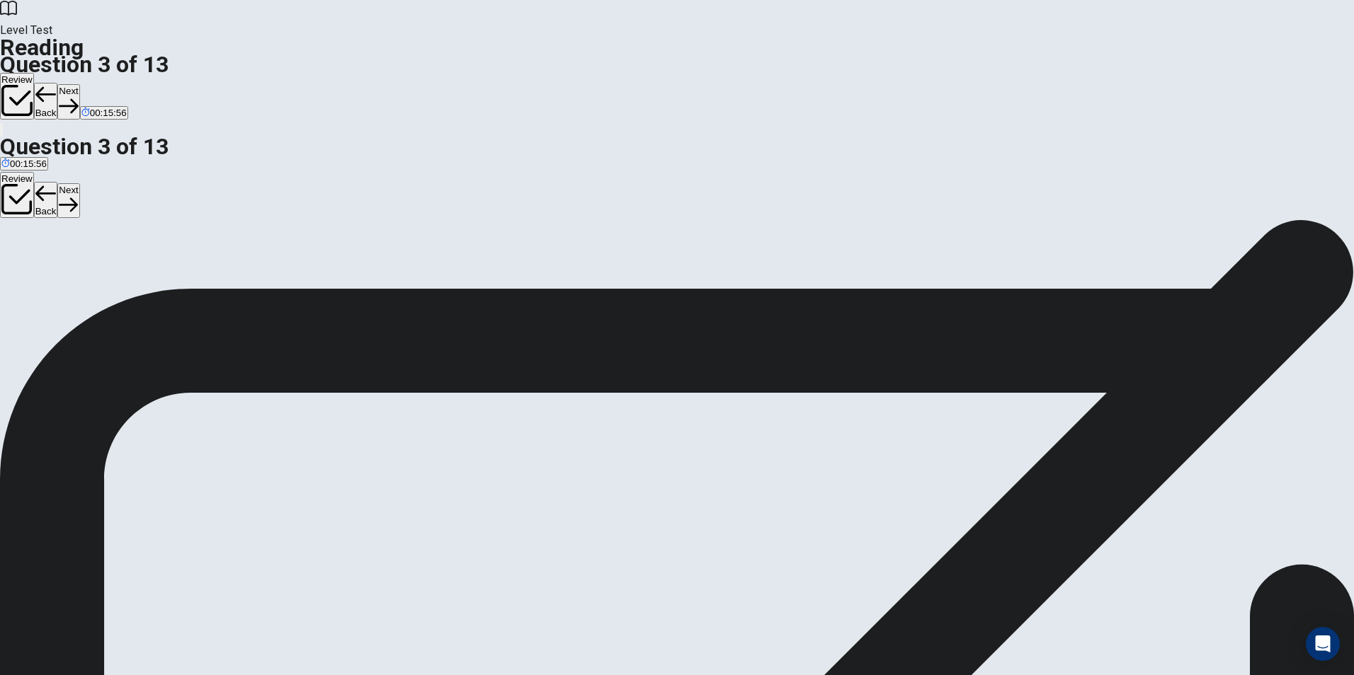
scroll to position [71, 0]
click at [79, 84] on button "Next" at bounding box center [68, 101] width 22 height 35
drag, startPoint x: 402, startPoint y: 144, endPoint x: 437, endPoint y: 144, distance: 34.7
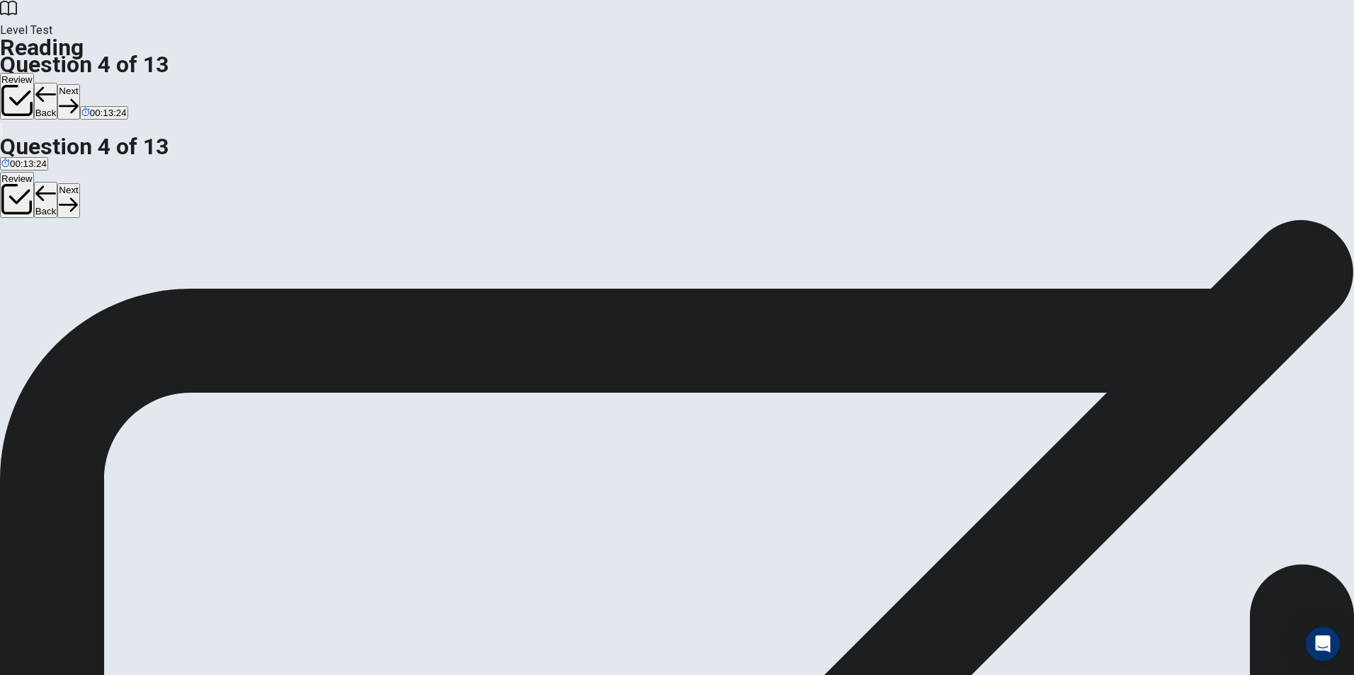
click at [79, 84] on button "Next" at bounding box center [68, 101] width 22 height 35
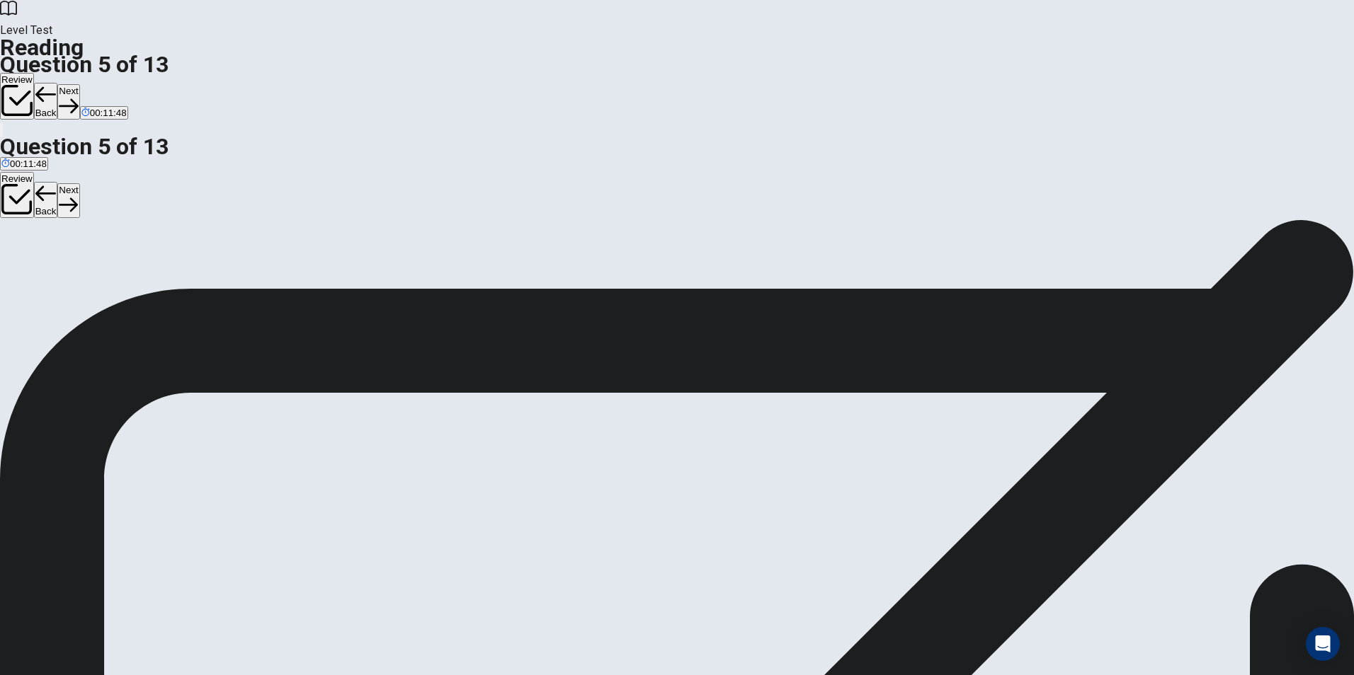
click at [79, 84] on button "Next" at bounding box center [68, 101] width 22 height 35
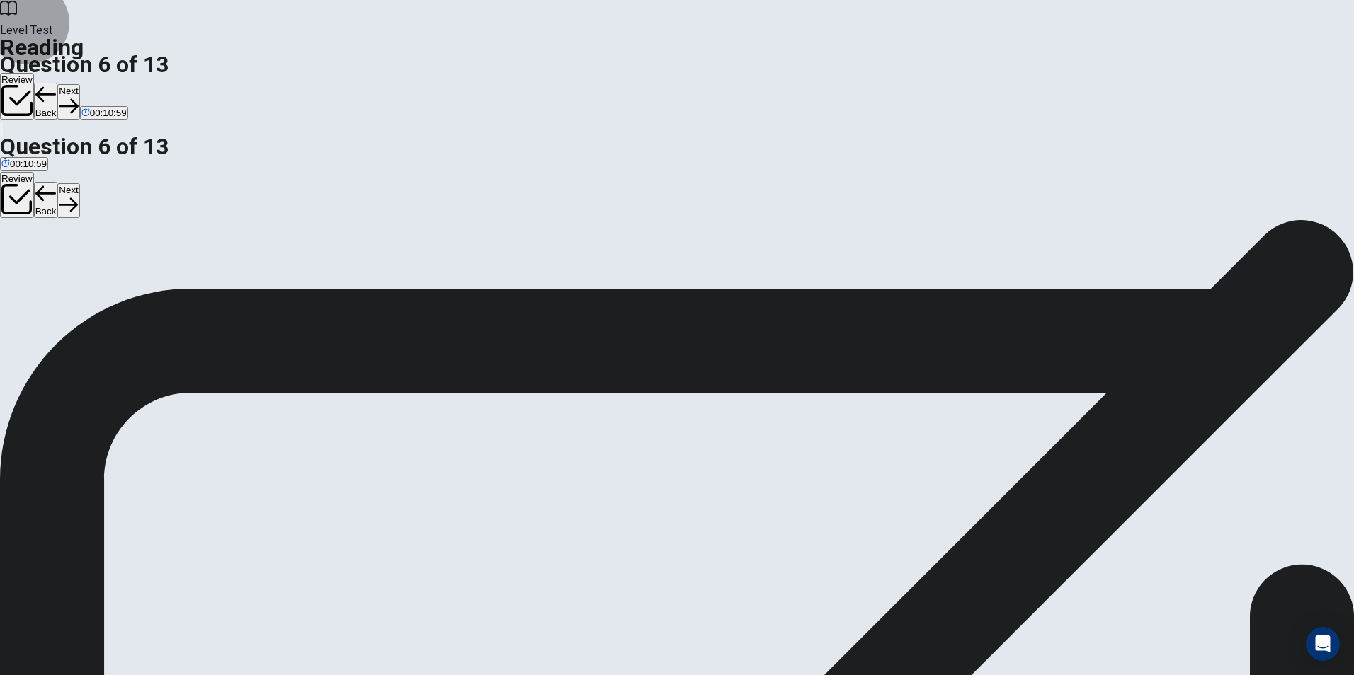
click at [79, 84] on button "Next" at bounding box center [68, 101] width 22 height 35
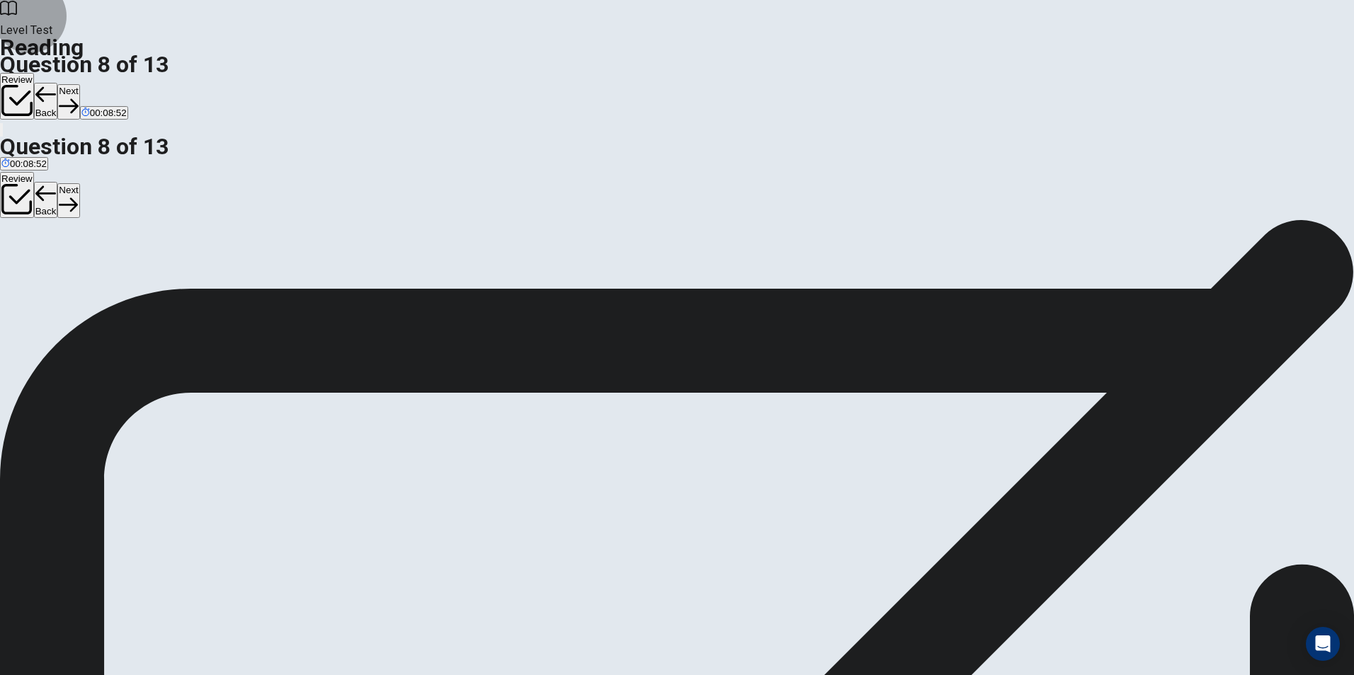
click at [79, 84] on button "Next" at bounding box center [68, 101] width 22 height 35
drag, startPoint x: 332, startPoint y: 163, endPoint x: 425, endPoint y: 164, distance: 92.7
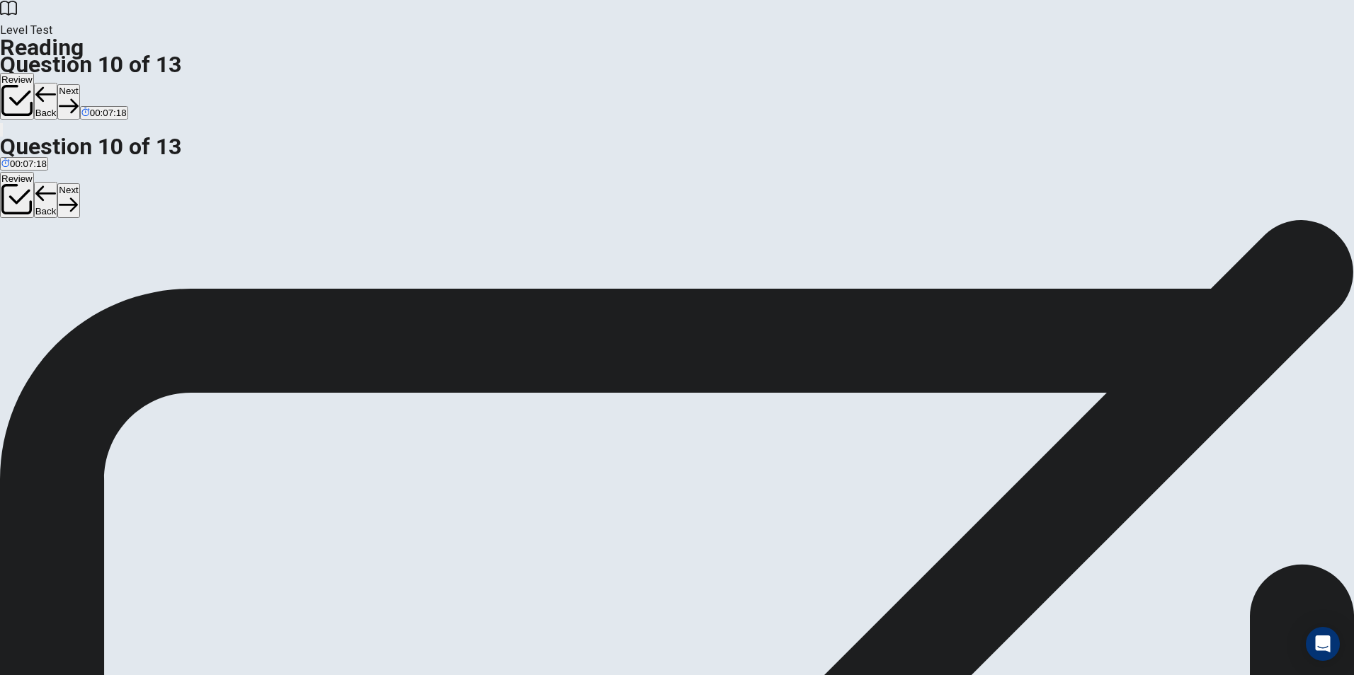
click at [79, 84] on button "Next" at bounding box center [68, 101] width 22 height 35
drag, startPoint x: 844, startPoint y: 414, endPoint x: 815, endPoint y: 414, distance: 29.0
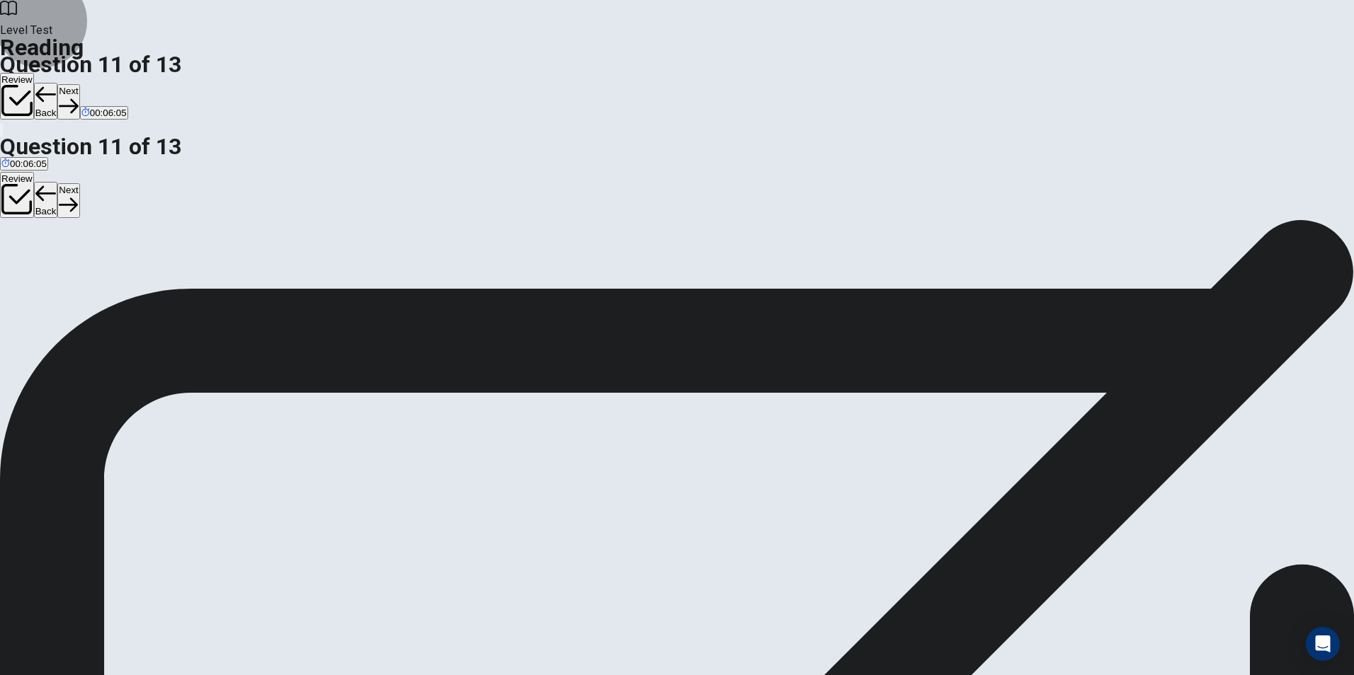
click at [79, 84] on button "Next" at bounding box center [68, 101] width 22 height 35
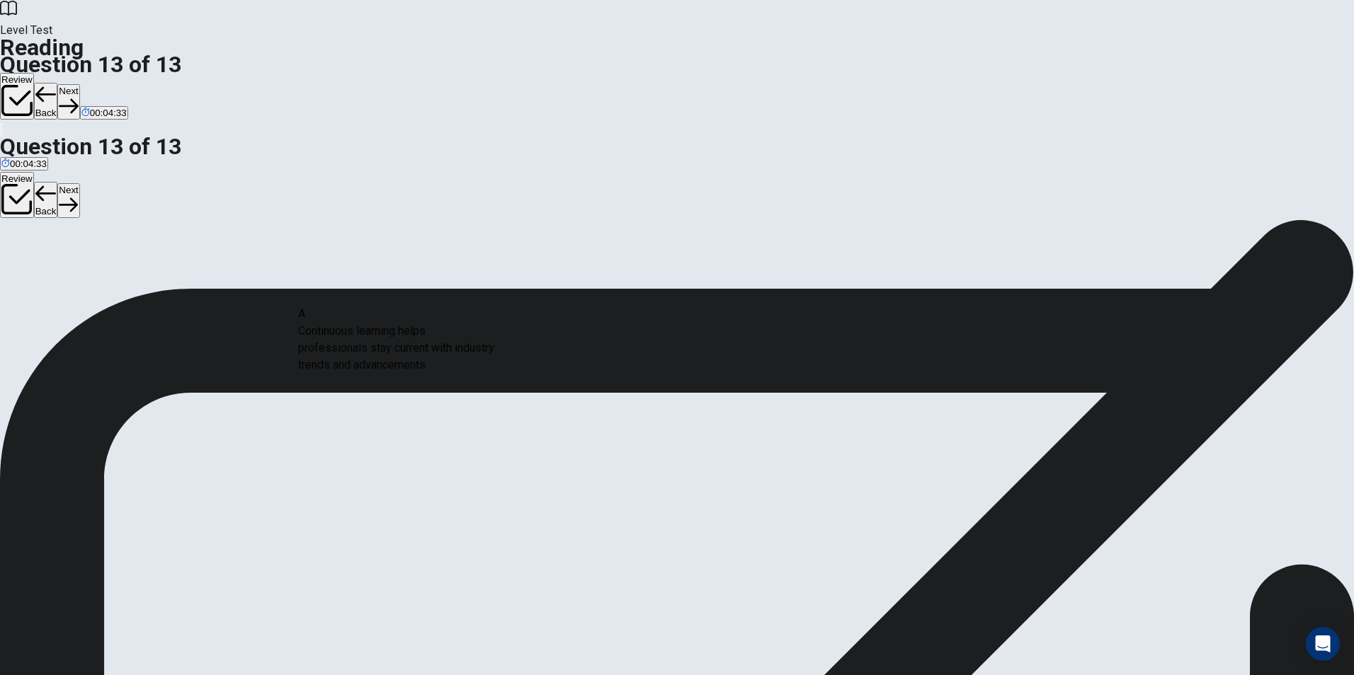
drag, startPoint x: 388, startPoint y: 352, endPoint x: 418, endPoint y: 340, distance: 32.7
drag, startPoint x: 741, startPoint y: 161, endPoint x: 921, endPoint y: 164, distance: 180.6
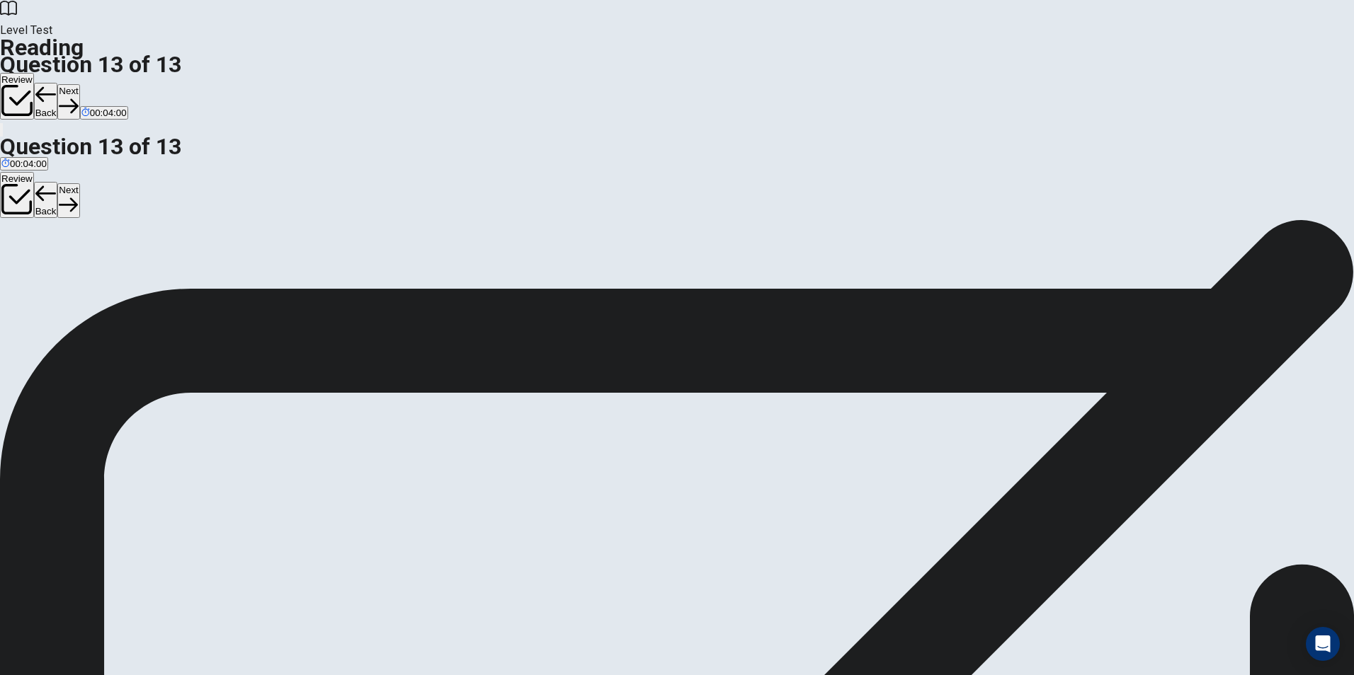
drag, startPoint x: 1098, startPoint y: 98, endPoint x: 707, endPoint y: 101, distance: 391.5
drag, startPoint x: 703, startPoint y: 105, endPoint x: 1315, endPoint y: 105, distance: 611.7
click at [1315, 219] on div "Question 13 View Text Directions: An introductory sentence for a brief summary …" at bounding box center [677, 219] width 1354 height 0
drag, startPoint x: 1101, startPoint y: 105, endPoint x: 76, endPoint y: 154, distance: 1025.6
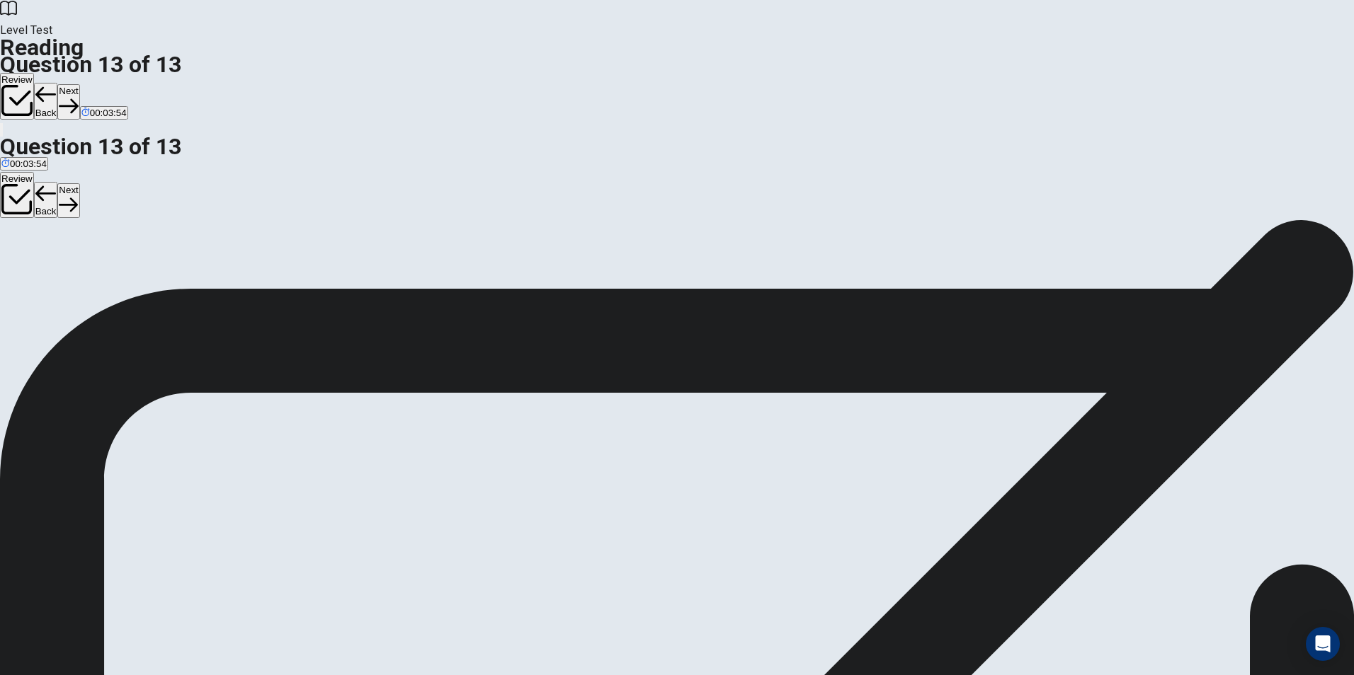
click at [69, 219] on div "Question 13 View Text Directions: An introductory sentence for a brief summary …" at bounding box center [677, 219] width 1354 height 0
drag, startPoint x: 314, startPoint y: 159, endPoint x: 692, endPoint y: 99, distance: 382.1
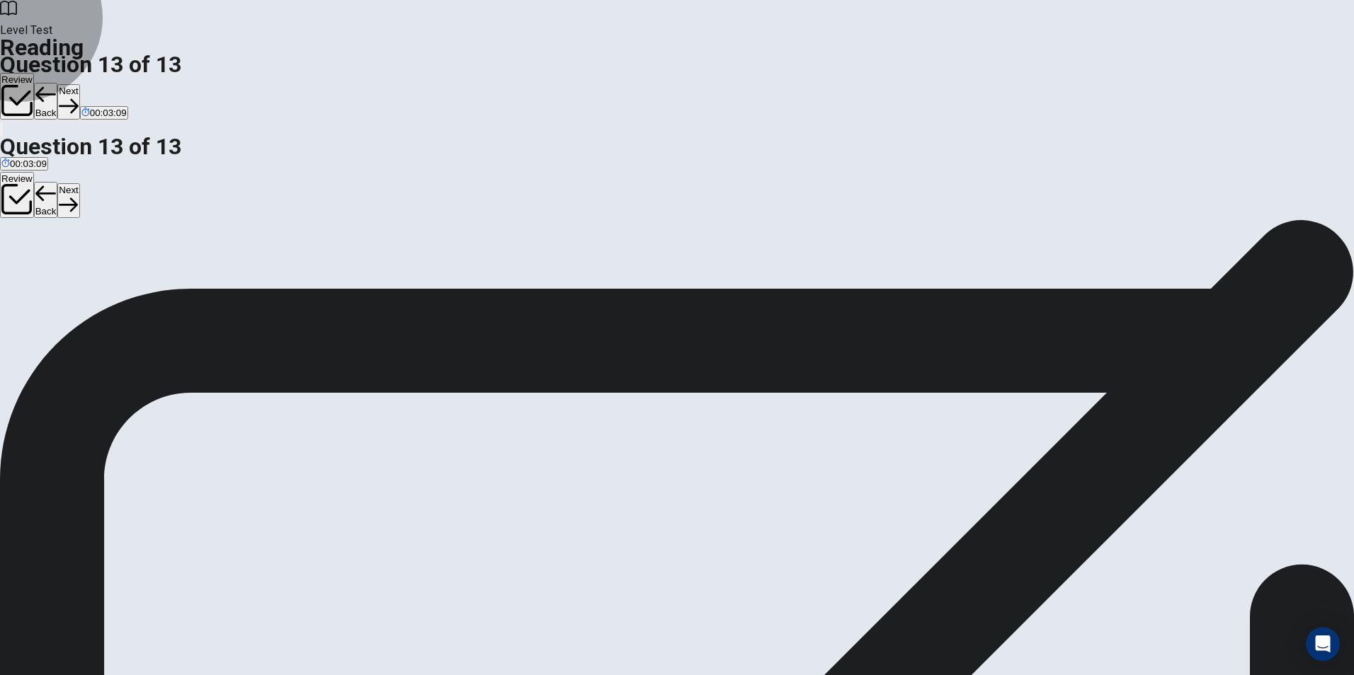
drag, startPoint x: 348, startPoint y: 180, endPoint x: 516, endPoint y: 179, distance: 168.5
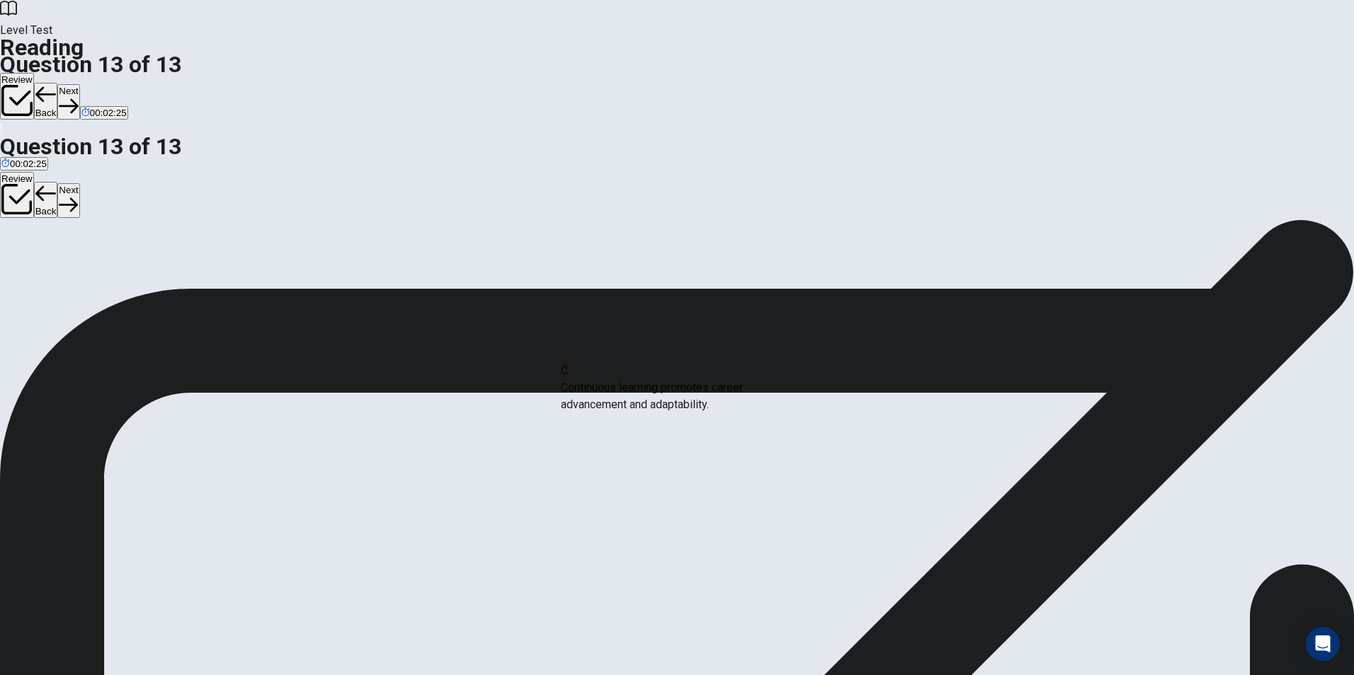
drag, startPoint x: 380, startPoint y: 472, endPoint x: 682, endPoint y: 393, distance: 312.5
drag, startPoint x: 359, startPoint y: 388, endPoint x: 618, endPoint y: 457, distance: 268.1
drag, startPoint x: 387, startPoint y: 423, endPoint x: 579, endPoint y: 476, distance: 199.6
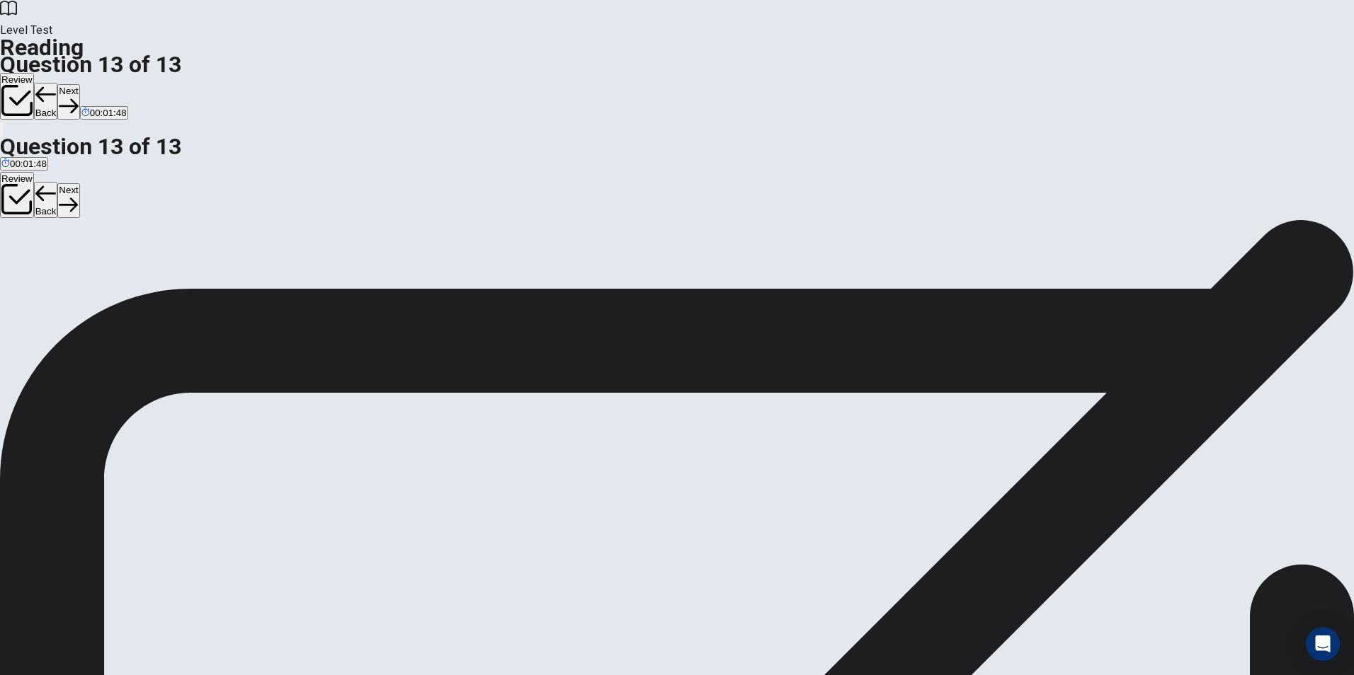
scroll to position [0, 0]
click at [79, 84] on button "Next" at bounding box center [68, 101] width 22 height 35
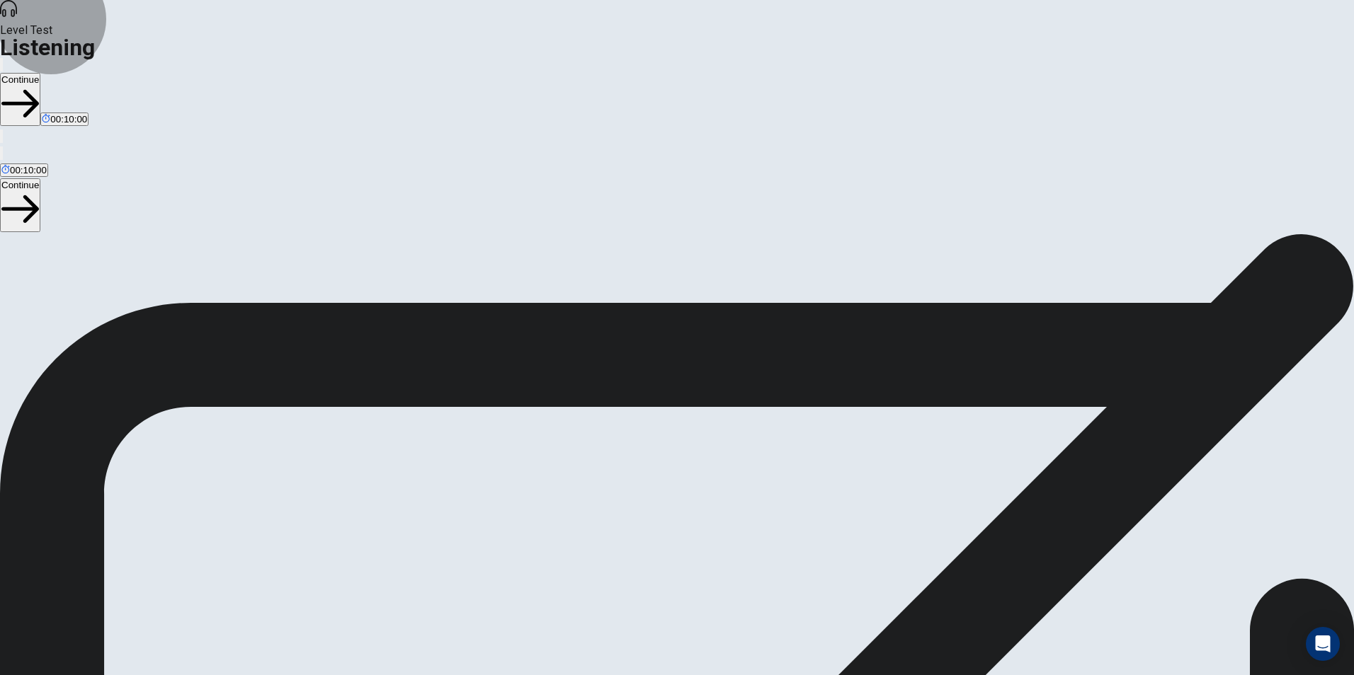
click at [40, 73] on button "Continue" at bounding box center [20, 99] width 40 height 53
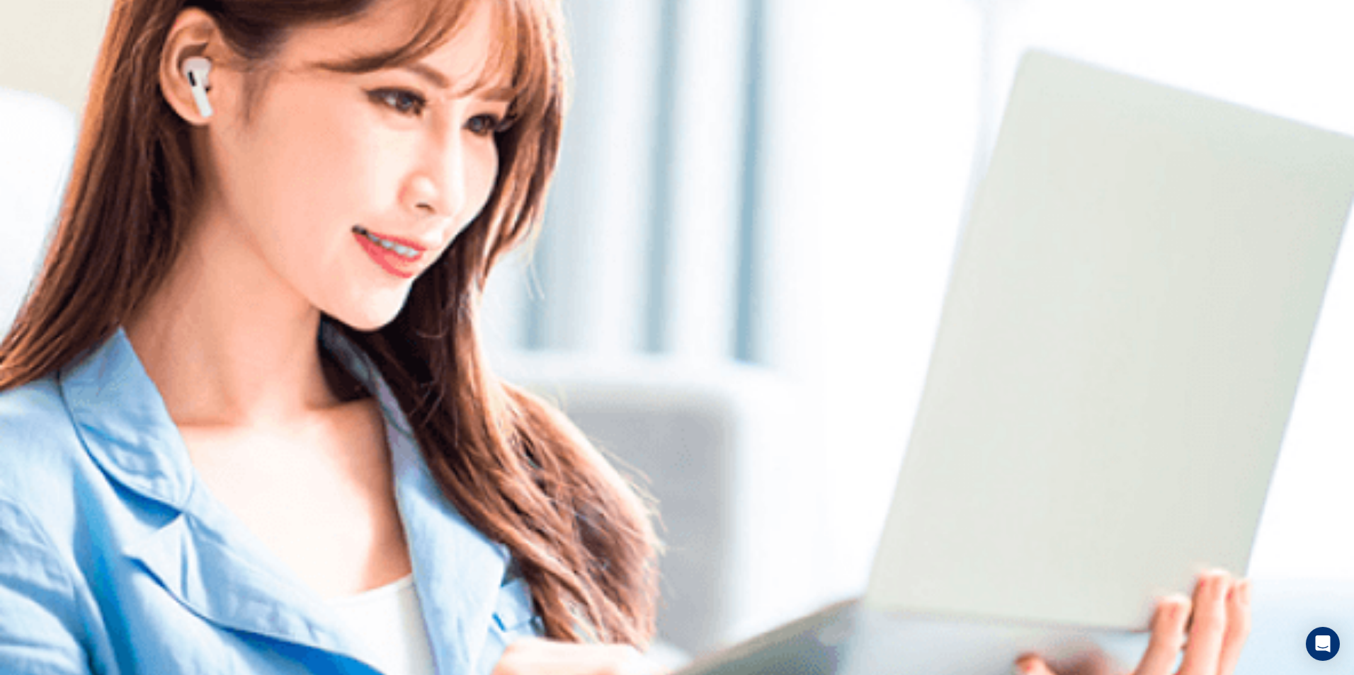
drag, startPoint x: 690, startPoint y: 96, endPoint x: 719, endPoint y: 71, distance: 38.2
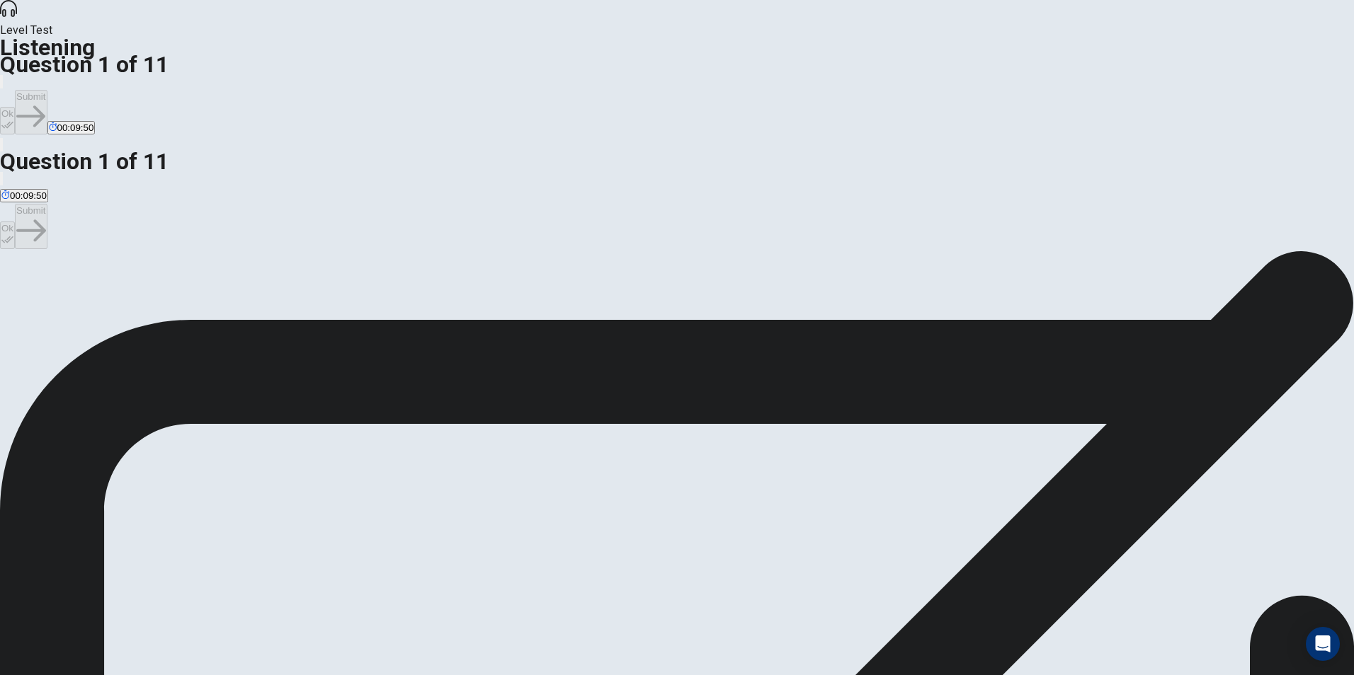
click at [15, 107] on button "Ok" at bounding box center [7, 121] width 15 height 28
click at [47, 90] on button "Submit" at bounding box center [31, 112] width 32 height 45
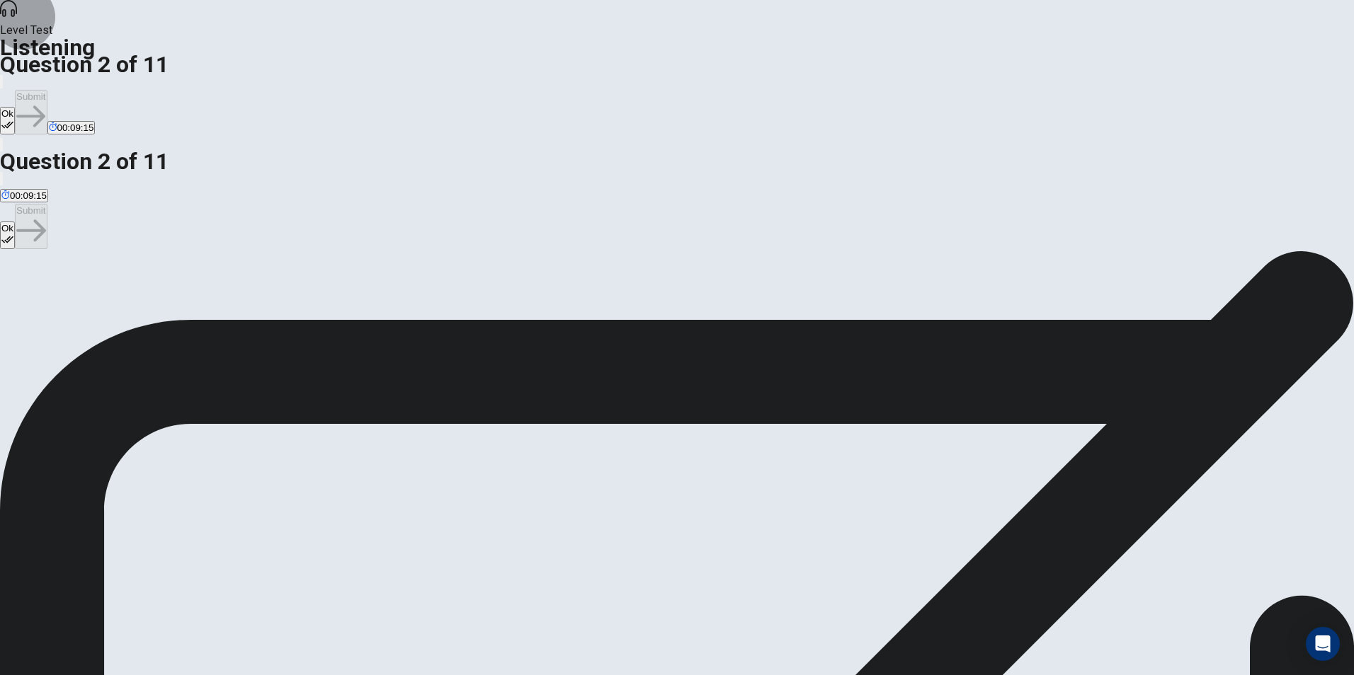
click at [15, 107] on button "Ok" at bounding box center [7, 121] width 15 height 28
click at [47, 90] on button "Submit" at bounding box center [31, 112] width 32 height 45
click at [15, 107] on button "Ok" at bounding box center [7, 121] width 15 height 28
click at [45, 102] on icon "button" at bounding box center [30, 116] width 29 height 29
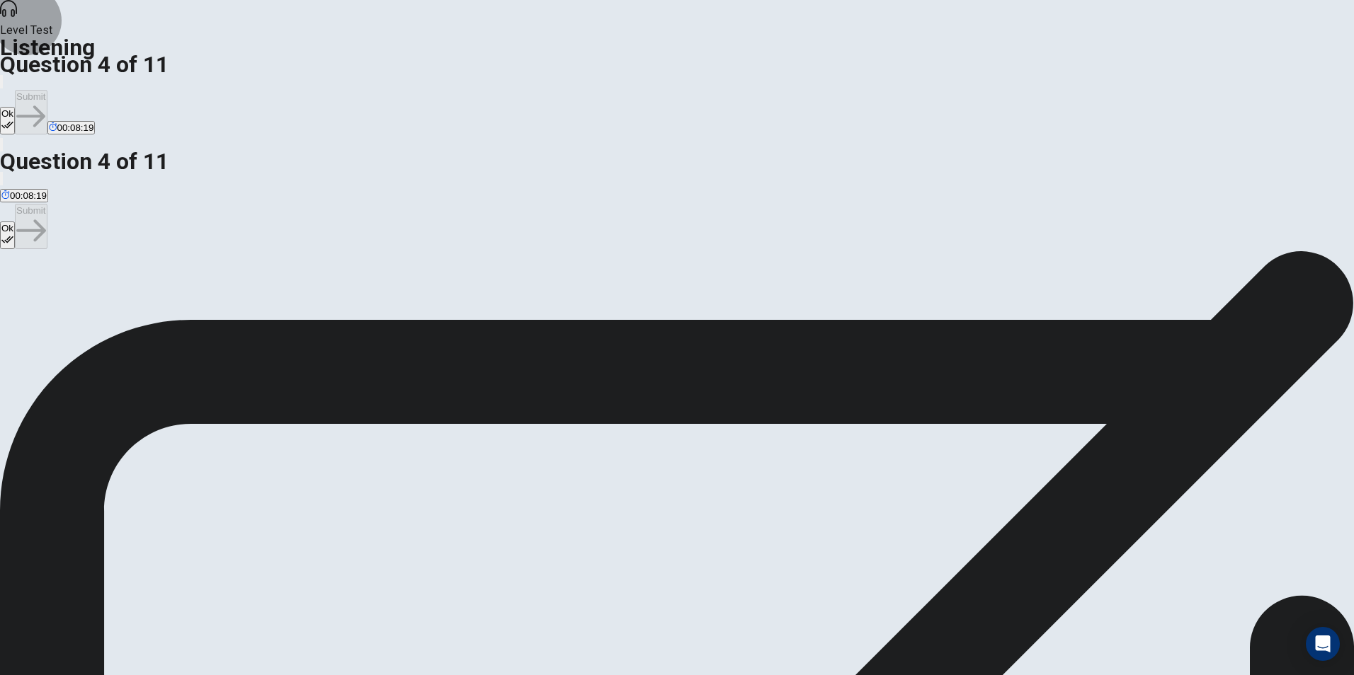
click at [15, 107] on button "Ok" at bounding box center [7, 121] width 15 height 28
click at [47, 90] on button "Submit" at bounding box center [31, 112] width 32 height 45
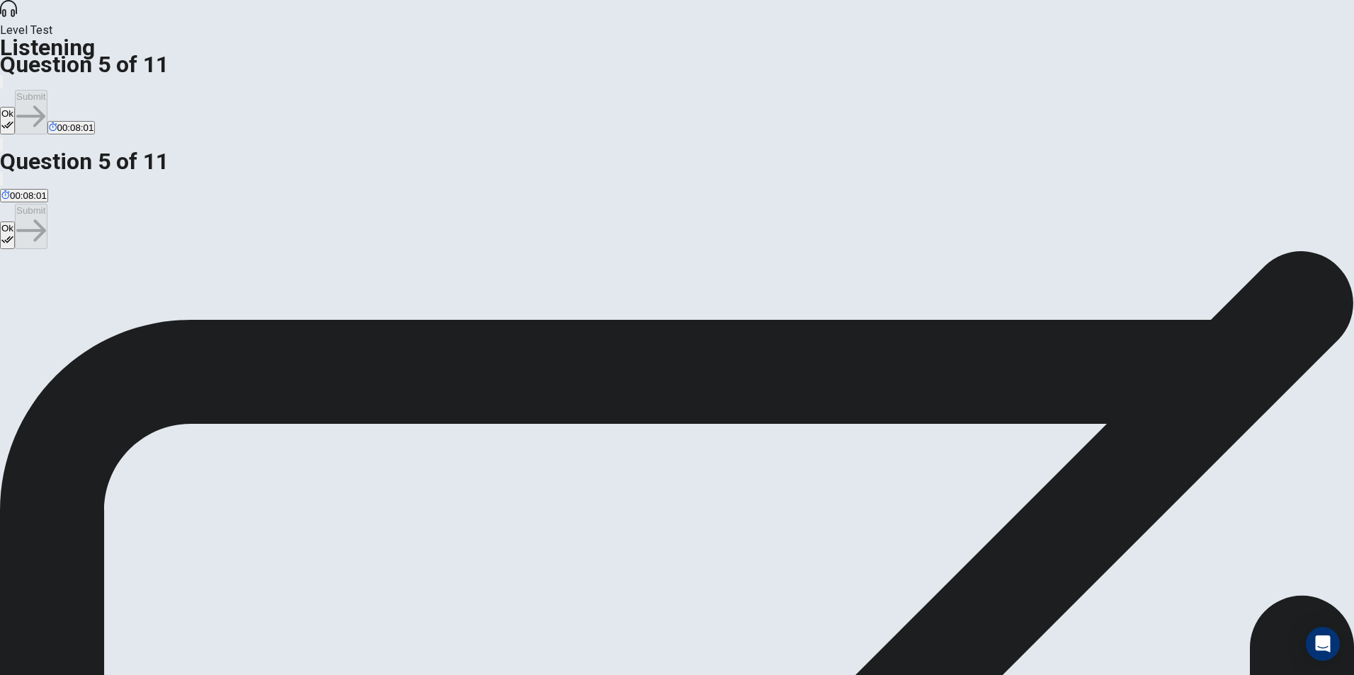
click at [15, 107] on button "Ok" at bounding box center [7, 121] width 15 height 28
click at [47, 90] on button "Submit" at bounding box center [31, 112] width 32 height 45
click at [15, 107] on button "Ok" at bounding box center [7, 121] width 15 height 28
click at [47, 90] on button "Submit" at bounding box center [31, 112] width 32 height 45
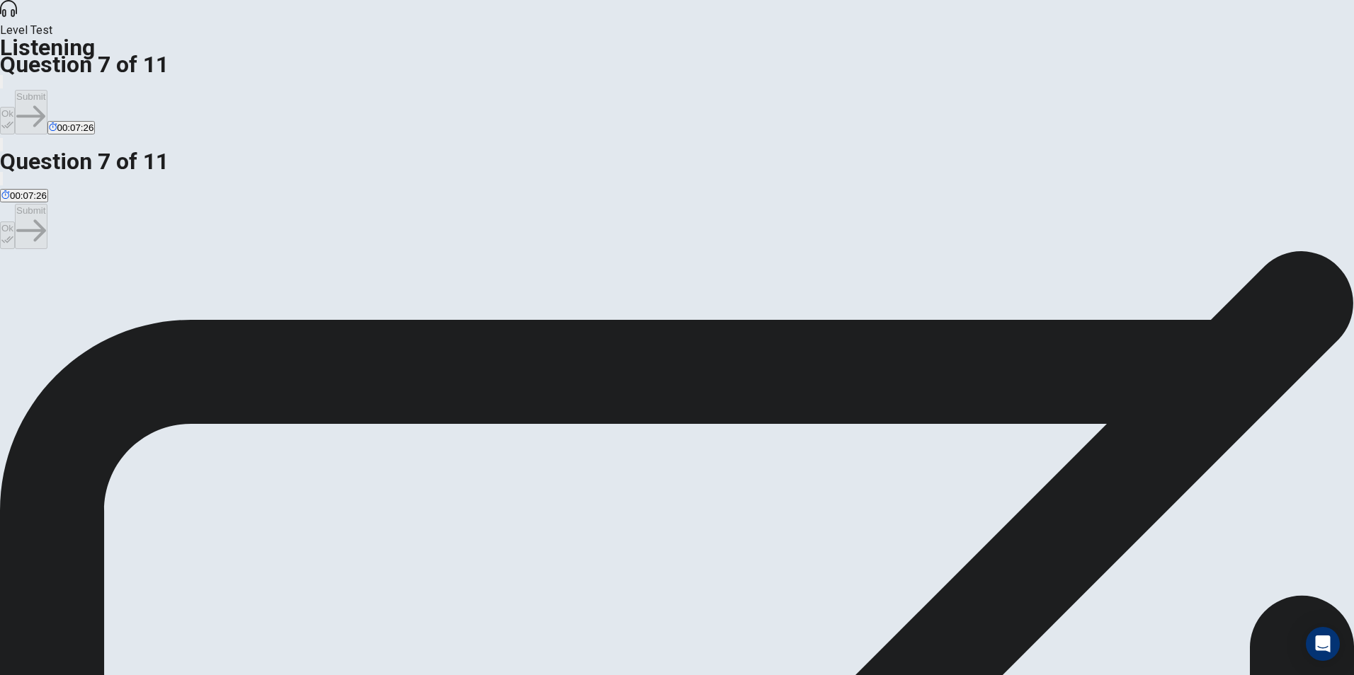
click at [15, 107] on button "Ok" at bounding box center [7, 121] width 15 height 28
click at [47, 90] on button "Submit" at bounding box center [31, 112] width 32 height 45
click at [13, 119] on icon "button" at bounding box center [7, 125] width 12 height 12
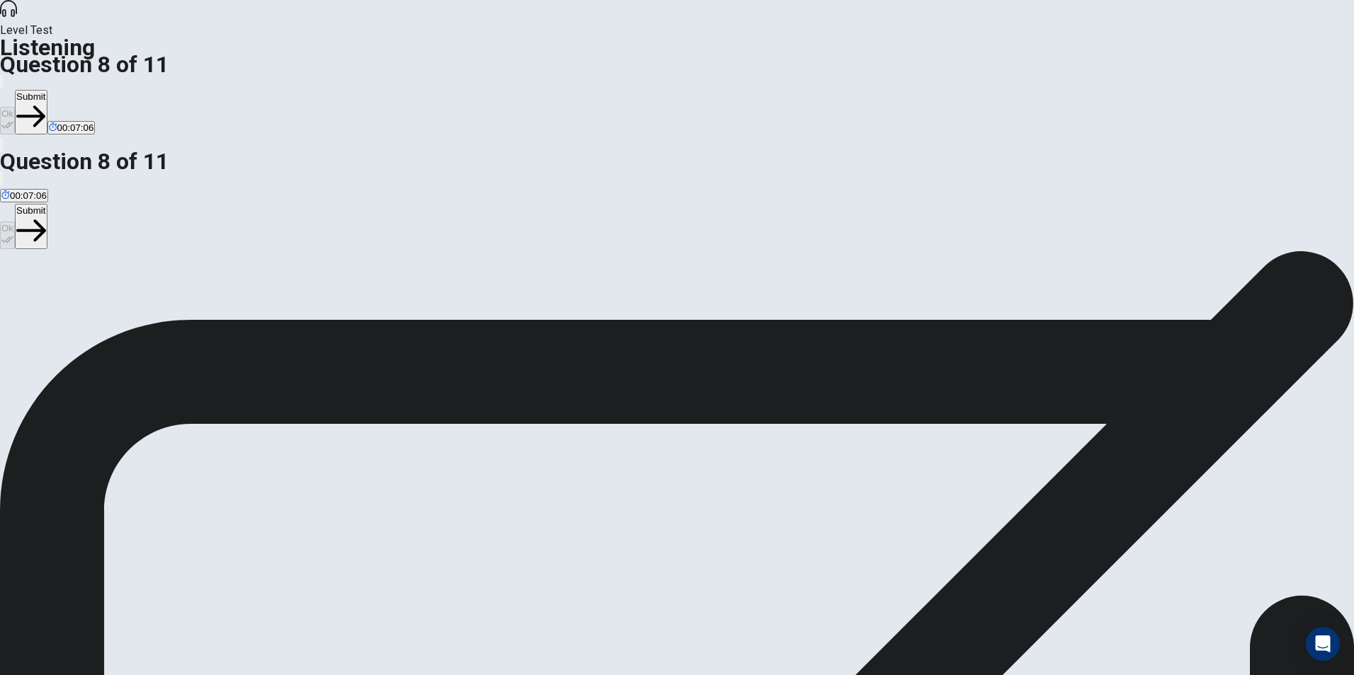
click at [47, 90] on button "Submit" at bounding box center [31, 112] width 32 height 45
click at [15, 107] on button "Ok" at bounding box center [7, 121] width 15 height 28
click at [47, 90] on button "Submit" at bounding box center [31, 112] width 32 height 45
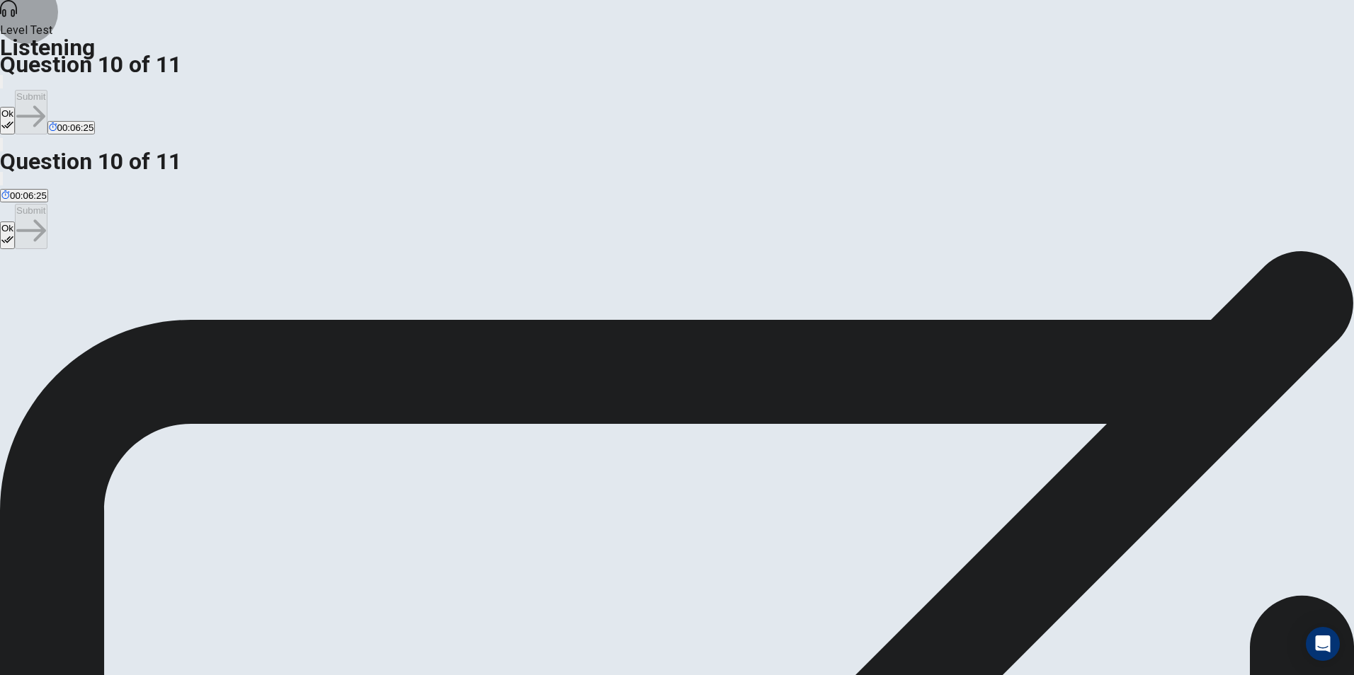
click at [15, 107] on button "Ok" at bounding box center [7, 121] width 15 height 28
click at [47, 90] on button "Submit" at bounding box center [31, 112] width 32 height 45
click at [15, 107] on button "Ok" at bounding box center [7, 121] width 15 height 28
click at [47, 90] on button "Submit" at bounding box center [31, 112] width 32 height 45
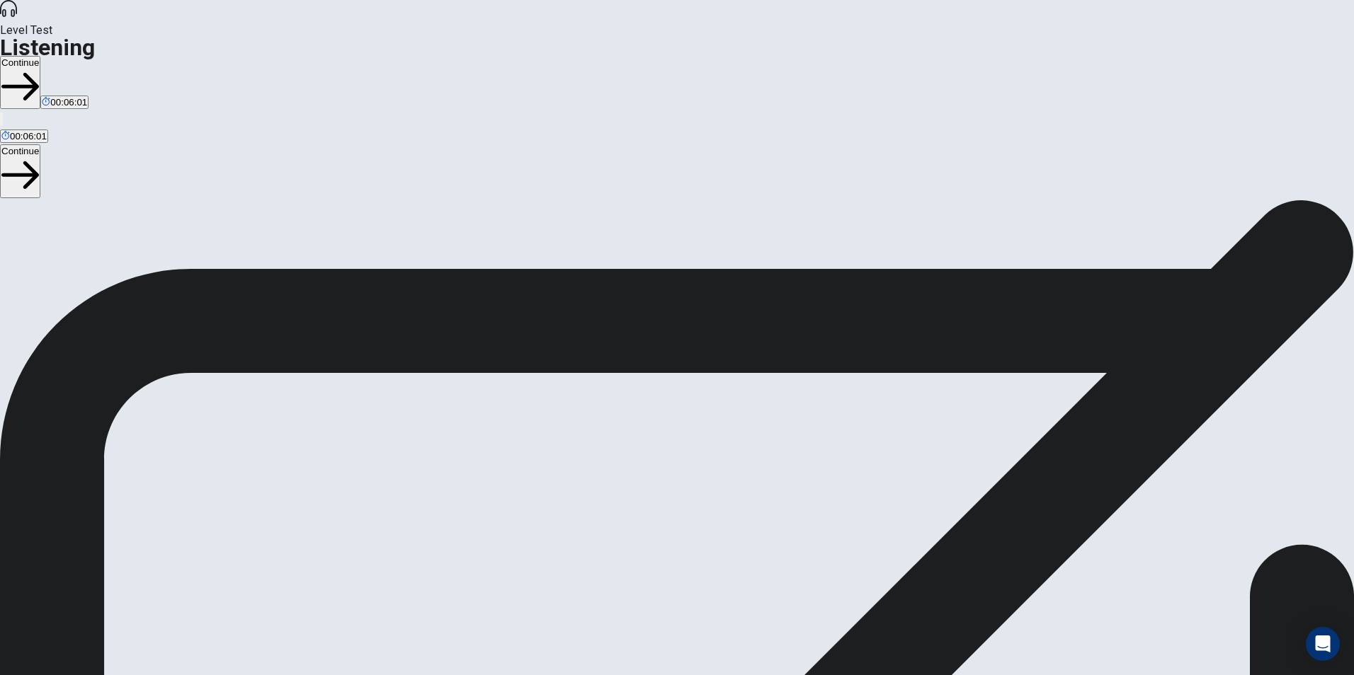
click at [40, 56] on button "Continue" at bounding box center [20, 82] width 40 height 53
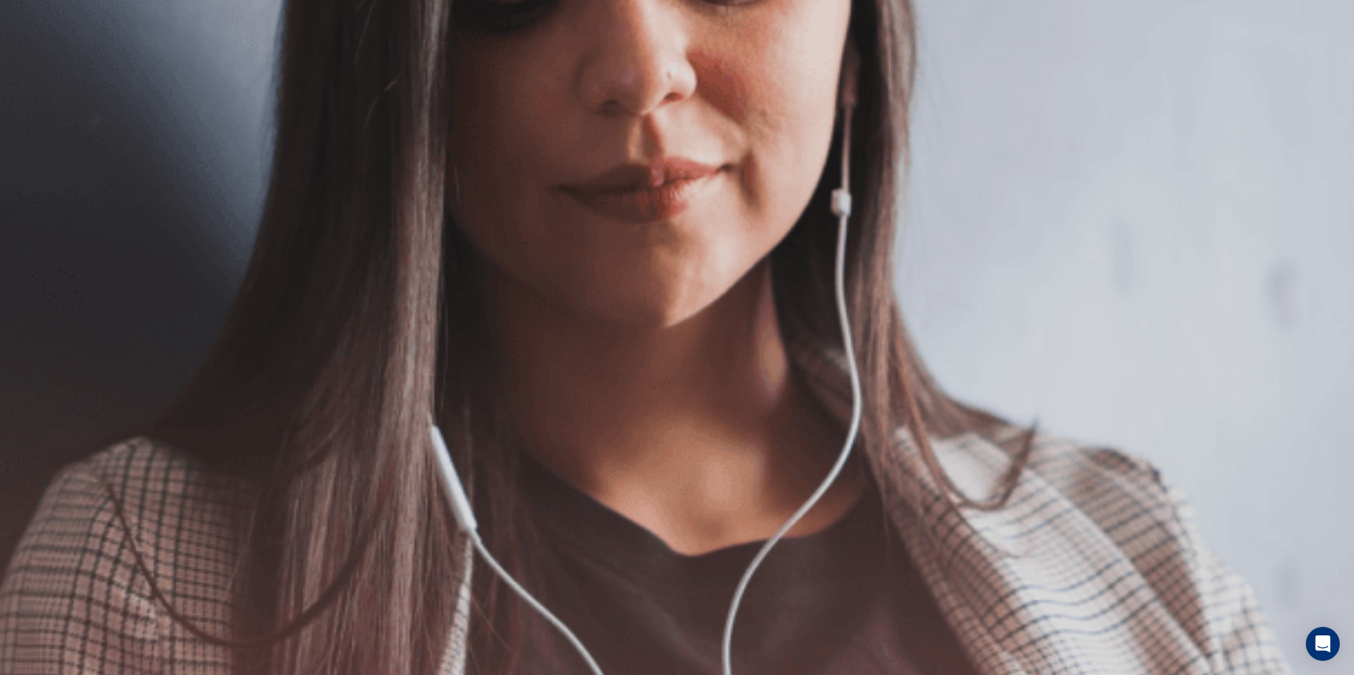
scroll to position [88, 0]
click at [40, 73] on button "Continue" at bounding box center [20, 99] width 40 height 53
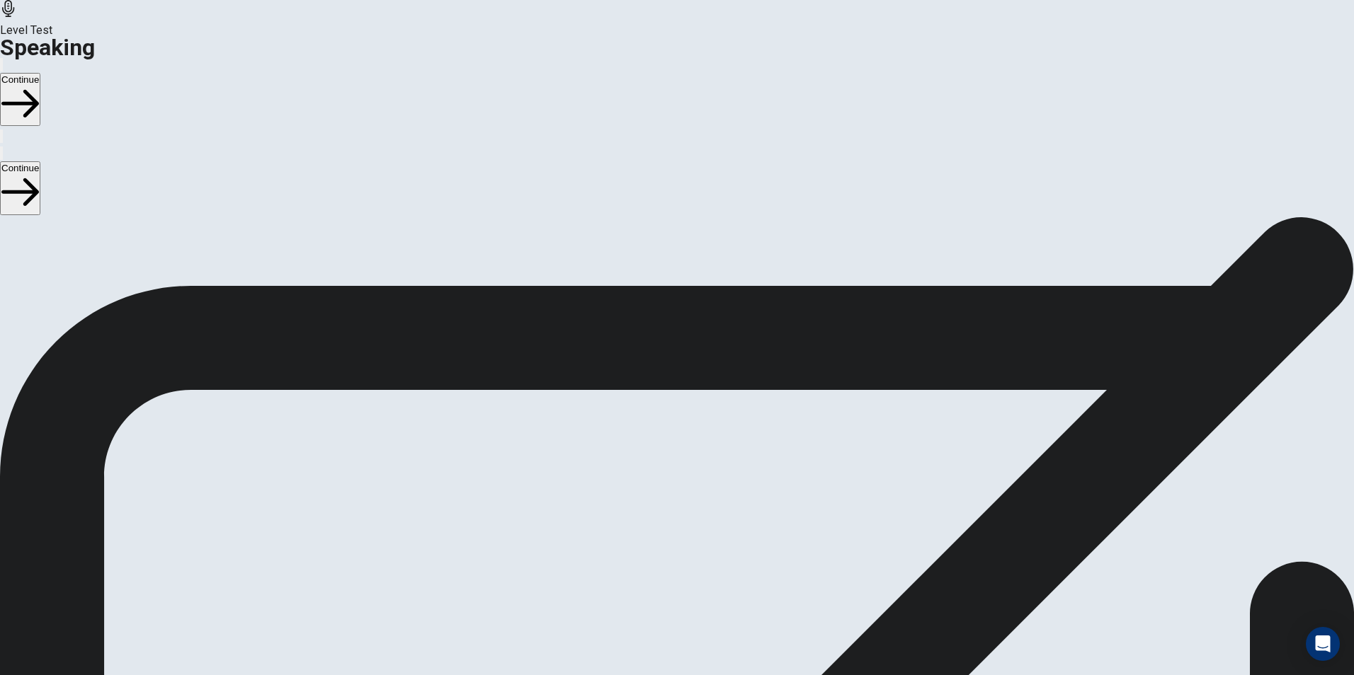
click at [40, 73] on button "Continue" at bounding box center [20, 99] width 40 height 53
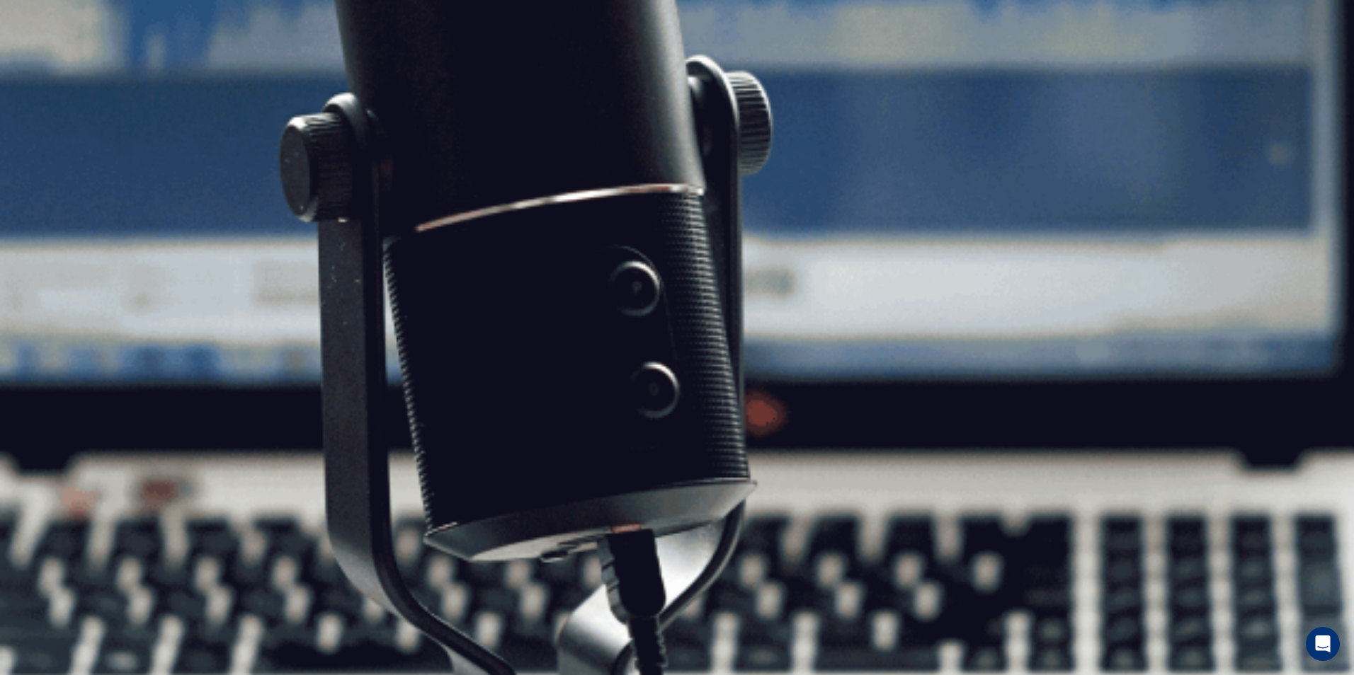
click at [40, 73] on button "Continue" at bounding box center [20, 99] width 40 height 53
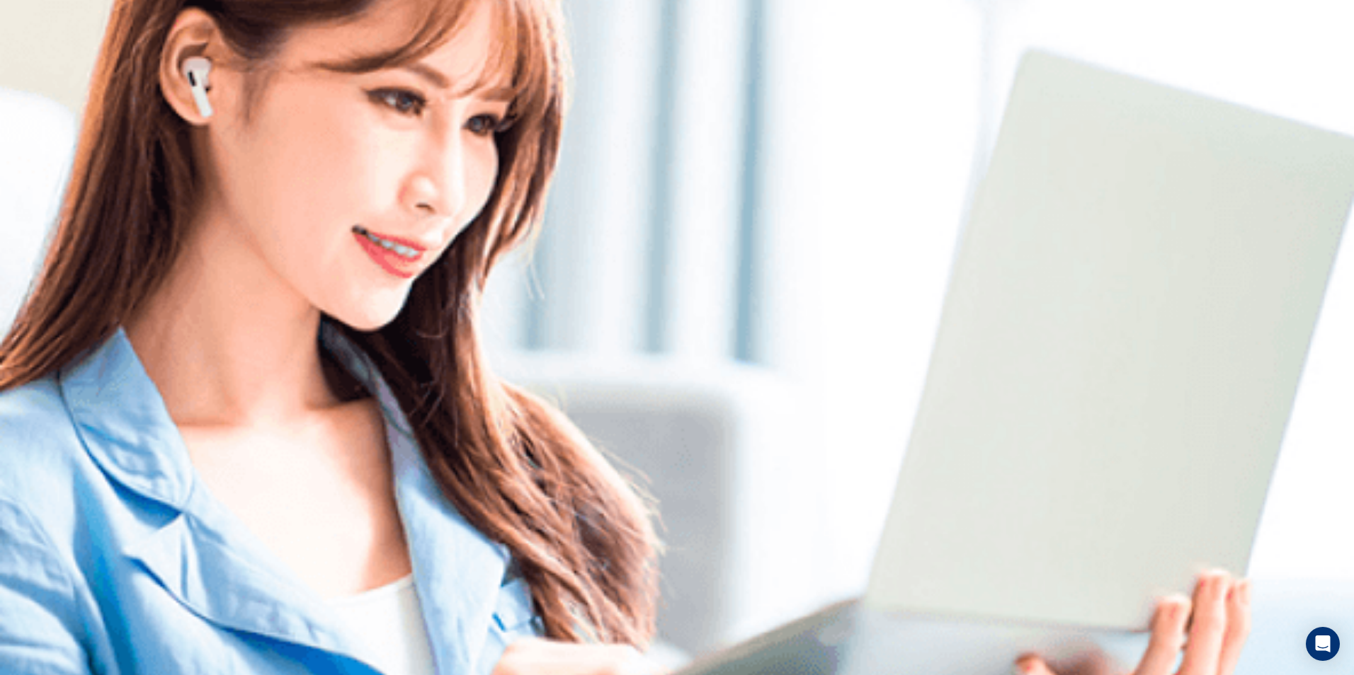
scroll to position [0, 0]
drag, startPoint x: 716, startPoint y: 101, endPoint x: 550, endPoint y: 123, distance: 167.2
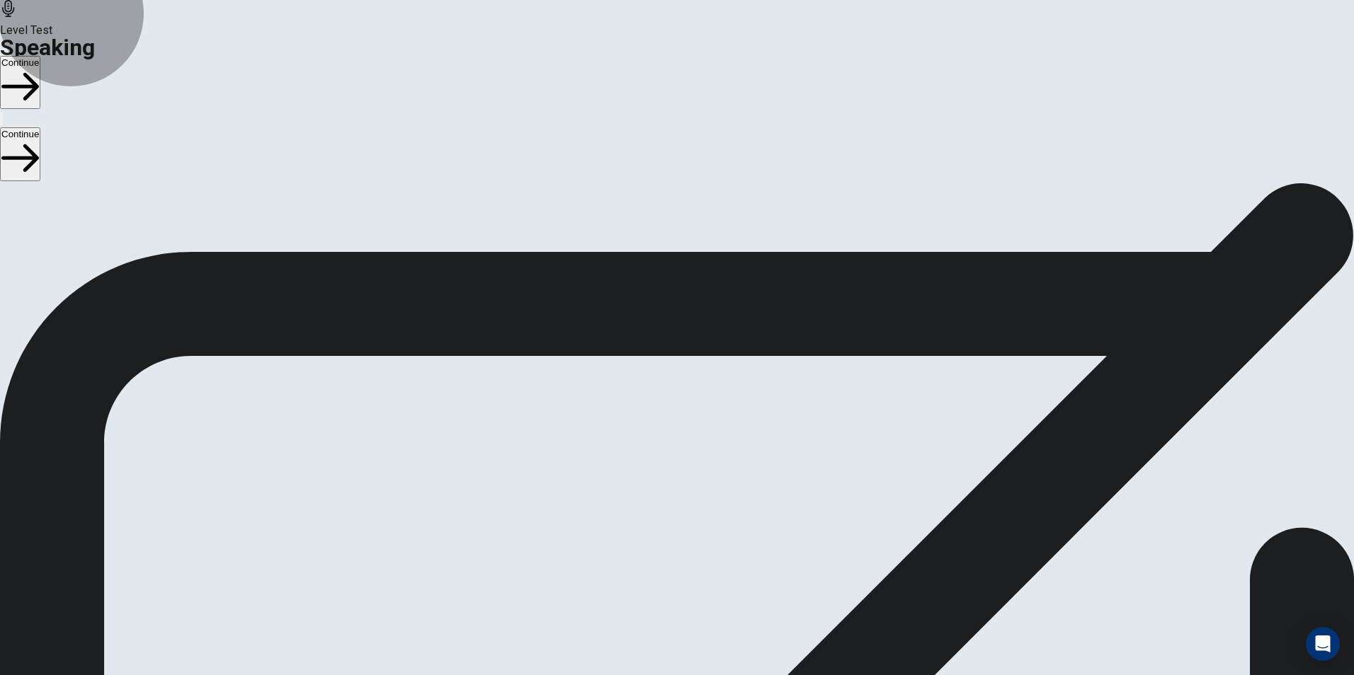
click at [39, 68] on icon "button" at bounding box center [20, 87] width 38 height 38
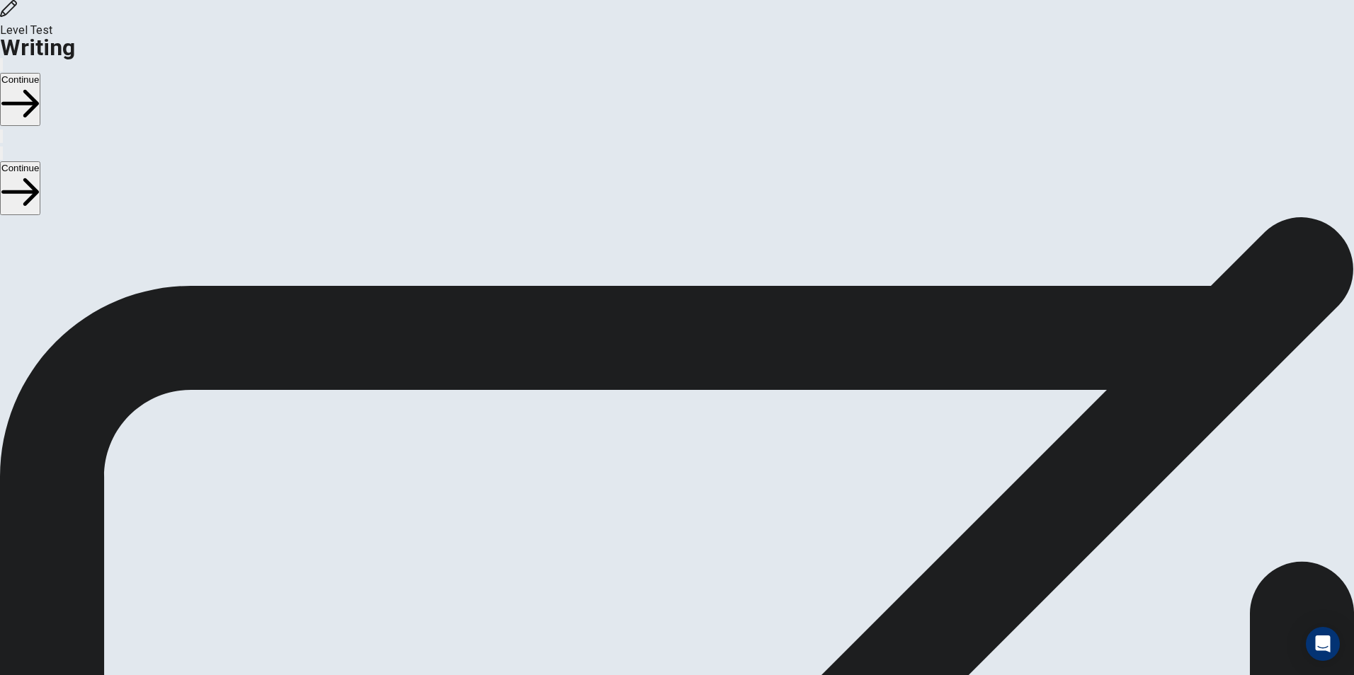
click at [40, 73] on button "Continue" at bounding box center [20, 99] width 40 height 53
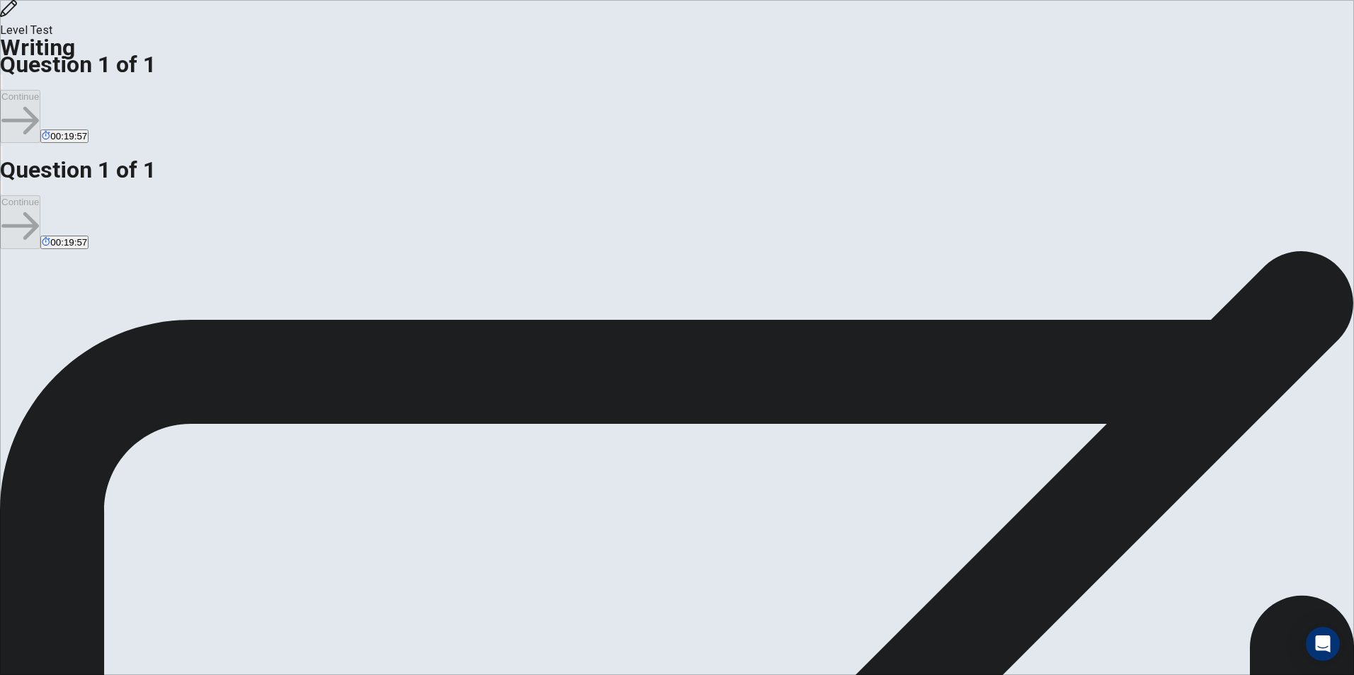
click at [40, 90] on button "Continue" at bounding box center [20, 116] width 40 height 53
type textarea "**********"
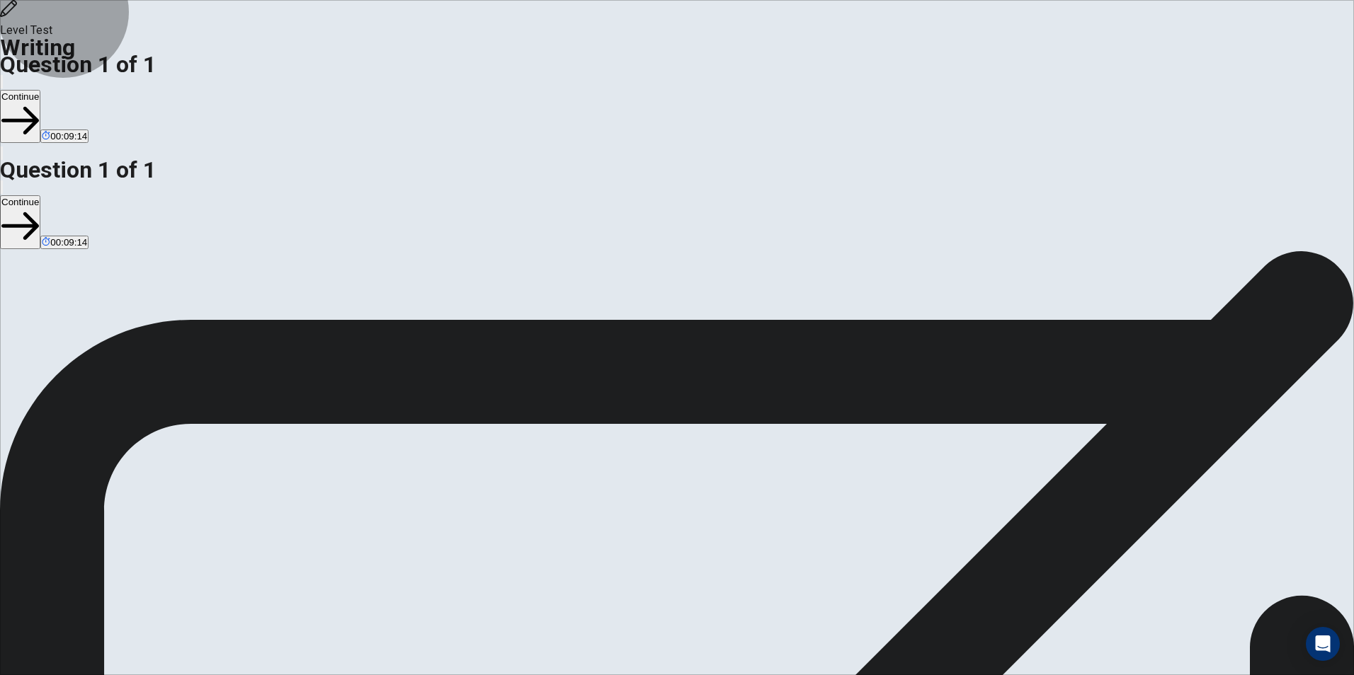
click at [40, 90] on button "Continue" at bounding box center [20, 116] width 40 height 53
